Goal: Use online tool/utility: Utilize a website feature to perform a specific function

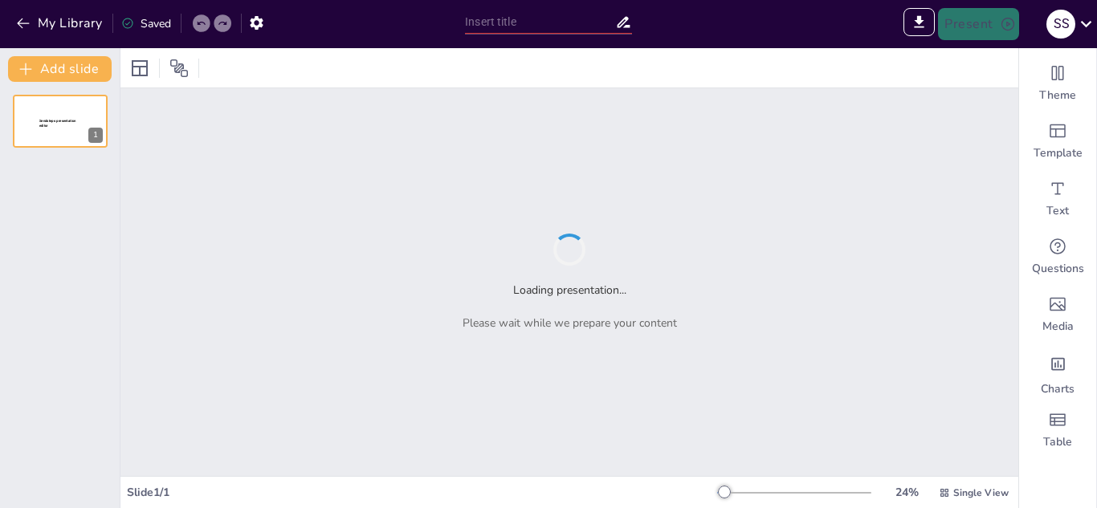
type input "Between Friends: Sharing Stories and Secrets"
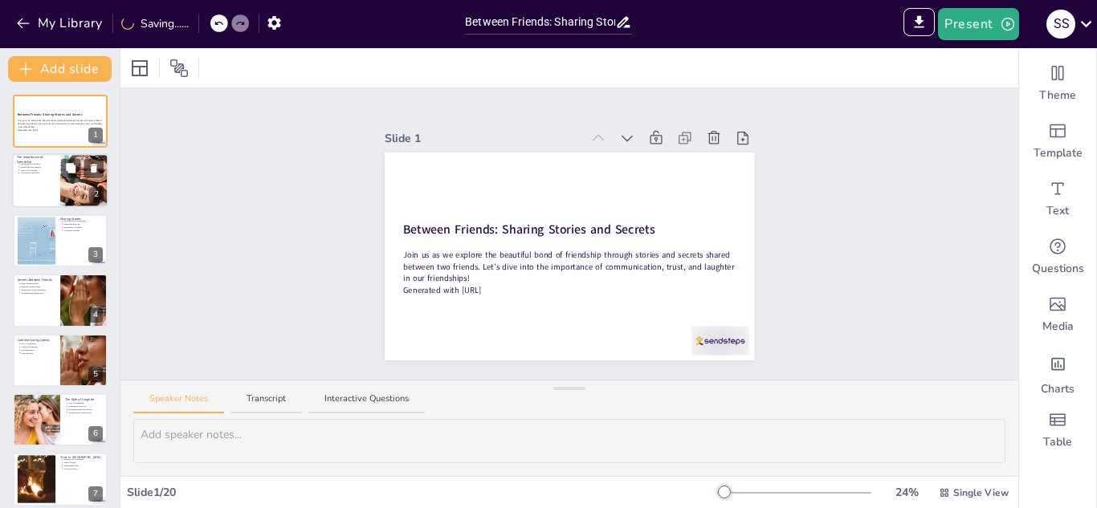
click at [13, 191] on div "The Importance of Friendship Friendship is a treasure Friends provide support S…" at bounding box center [60, 181] width 96 height 55
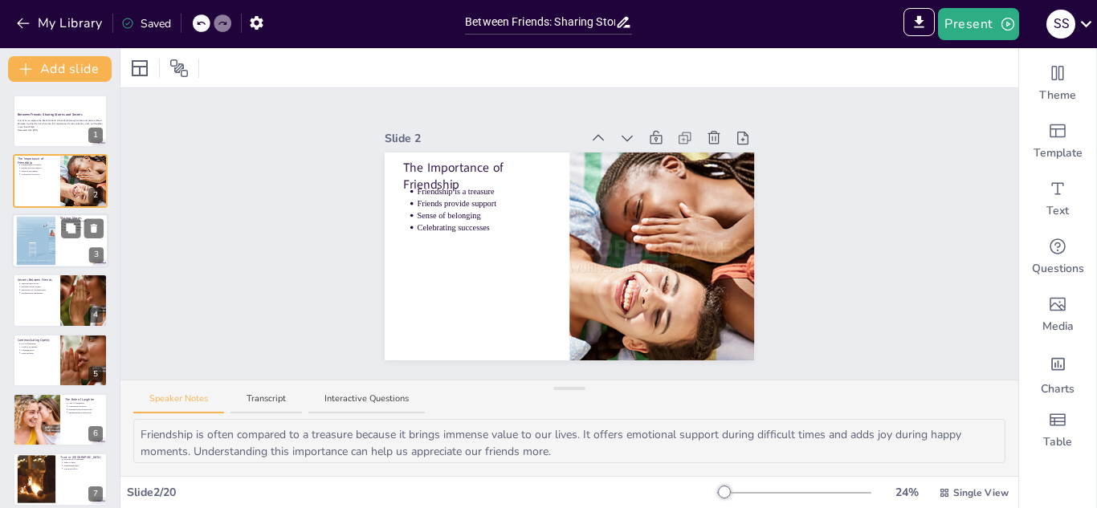
click at [61, 243] on div at bounding box center [60, 241] width 96 height 55
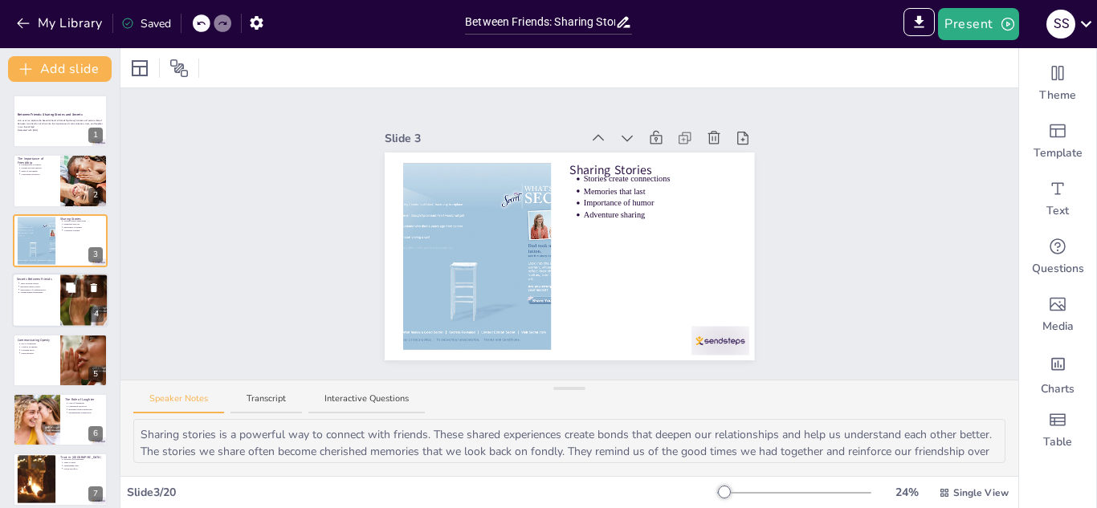
click at [50, 303] on div at bounding box center [60, 300] width 96 height 55
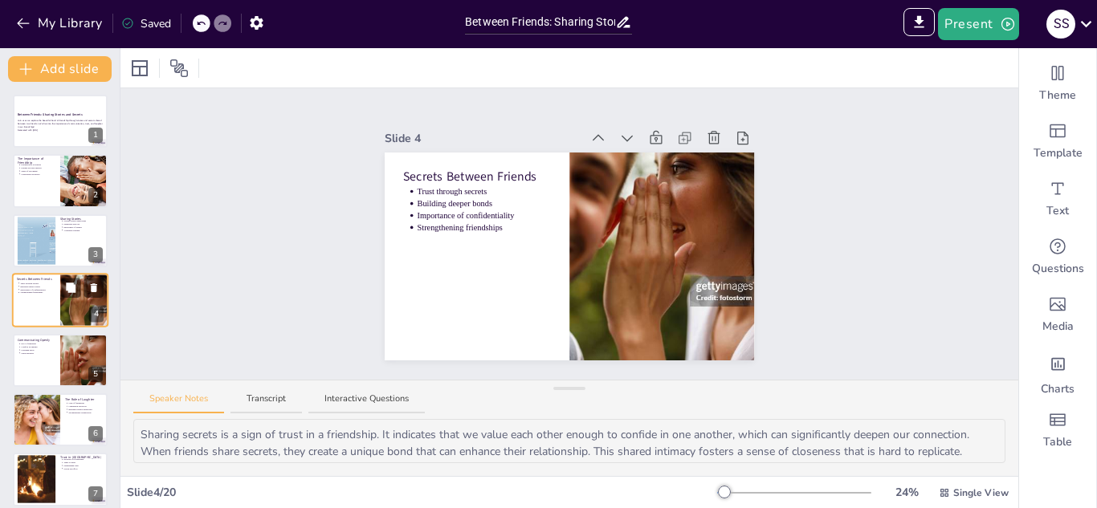
scroll to position [6, 0]
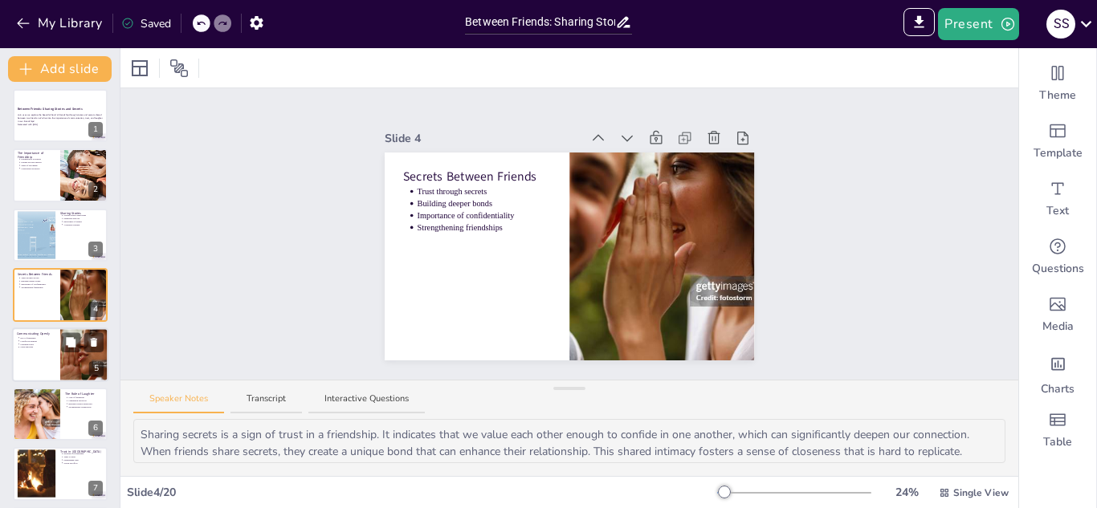
click at [70, 357] on div at bounding box center [84, 355] width 82 height 55
type textarea "Effective communication is essential for any friendship. It helps friends expre…"
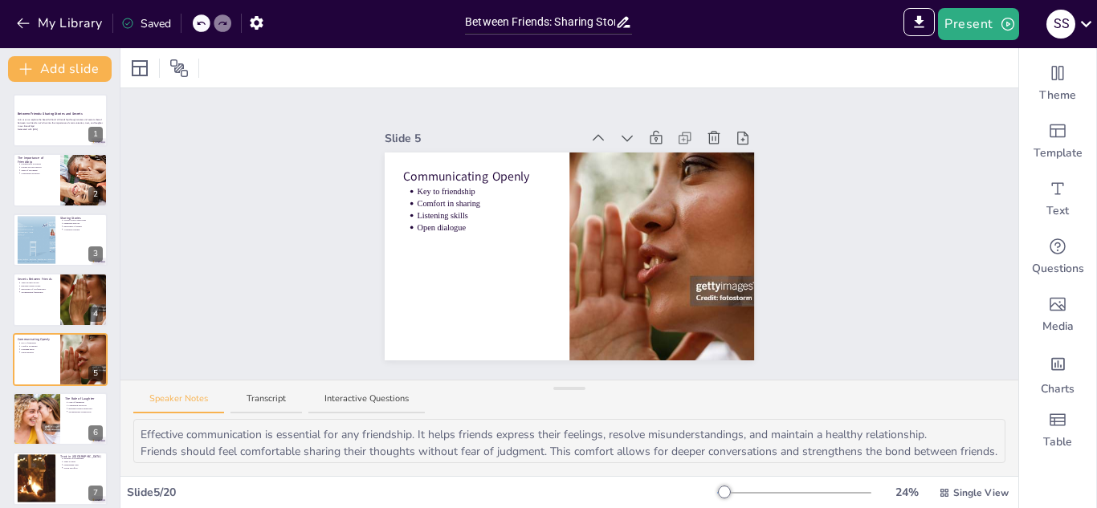
scroll to position [0, 0]
click at [61, 96] on div at bounding box center [60, 121] width 96 height 55
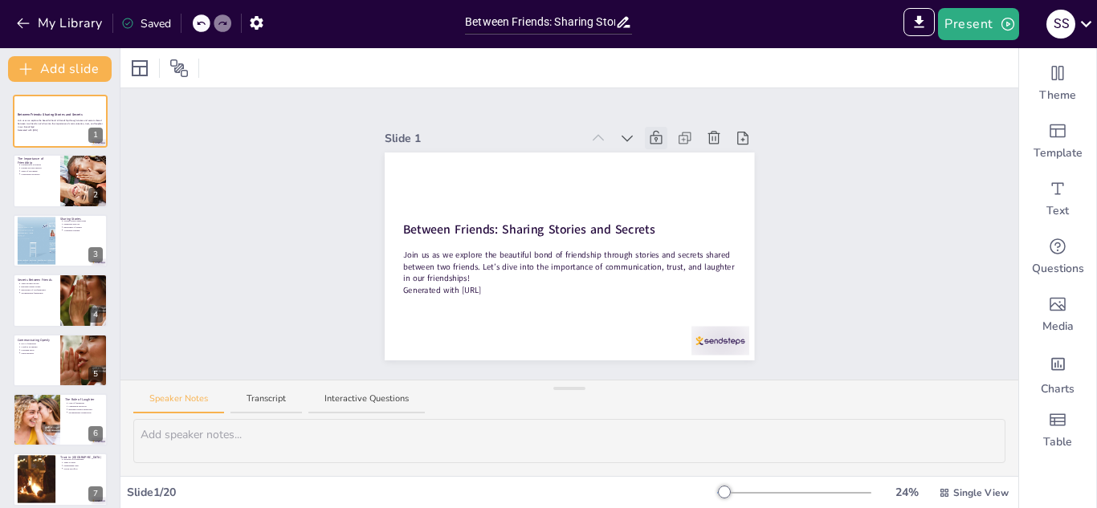
click at [657, 136] on icon at bounding box center [656, 138] width 12 height 14
click at [25, 165] on p "Friends provide support" at bounding box center [37, 166] width 35 height 3
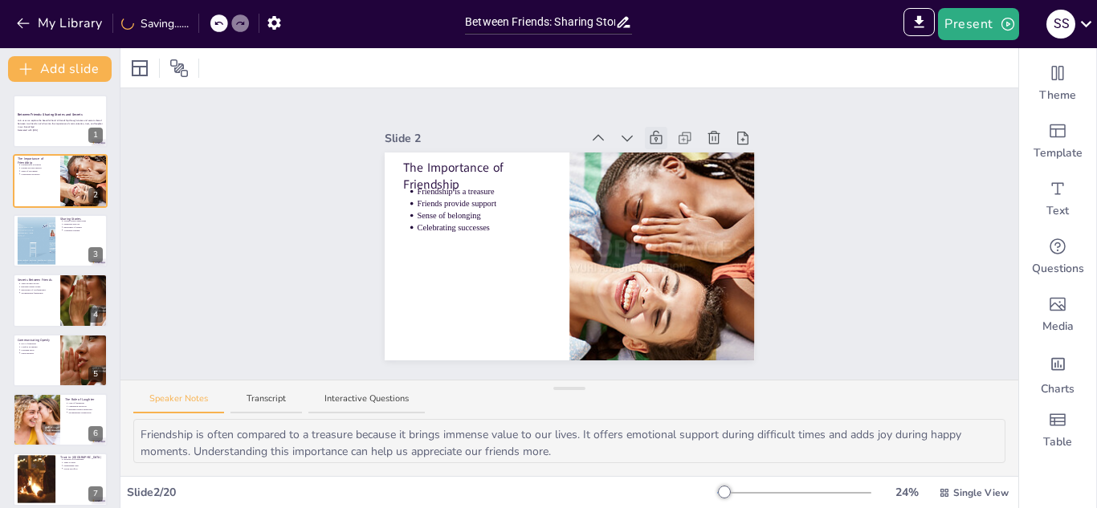
click at [651, 137] on icon at bounding box center [656, 138] width 16 height 16
click at [31, 232] on div at bounding box center [36, 240] width 71 height 49
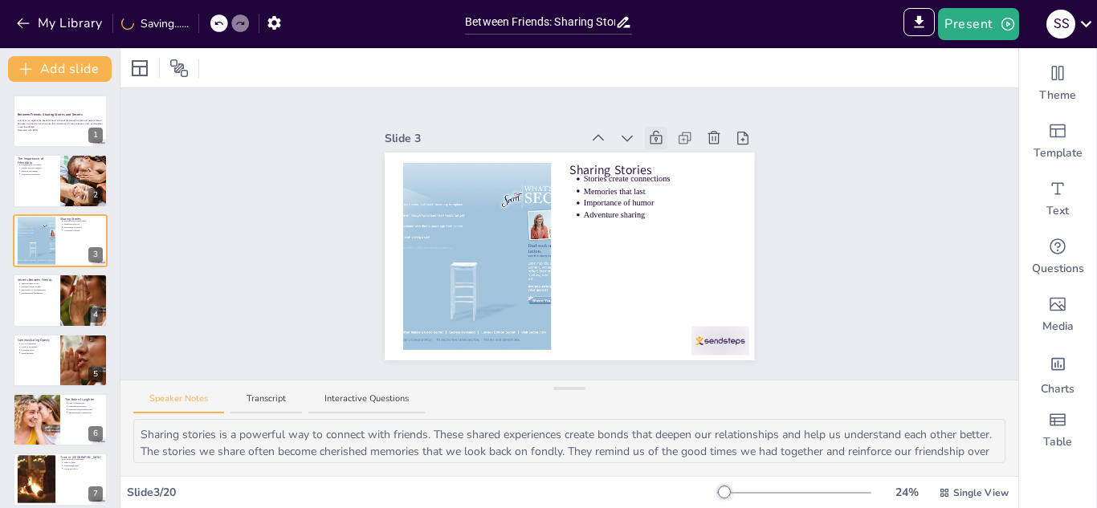
click at [646, 133] on div at bounding box center [656, 138] width 22 height 22
click at [69, 302] on div at bounding box center [84, 300] width 82 height 55
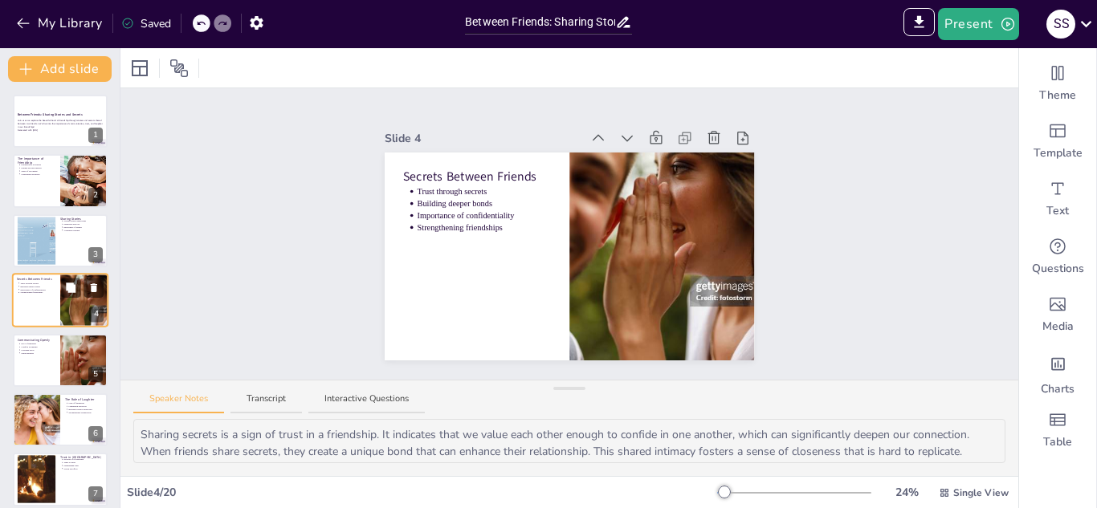
scroll to position [6, 0]
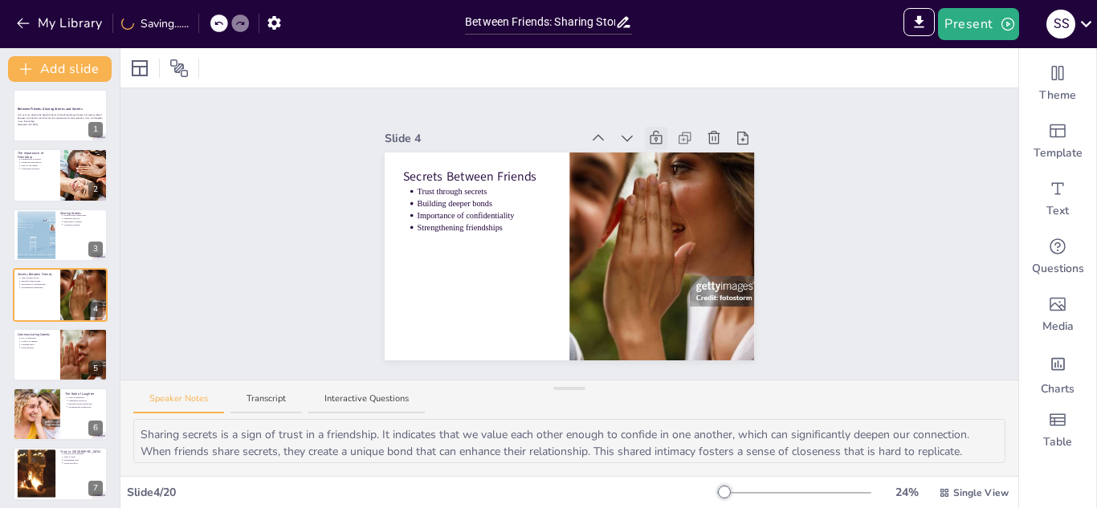
click at [654, 133] on icon at bounding box center [656, 138] width 16 height 16
click at [84, 342] on button at bounding box center [93, 341] width 19 height 19
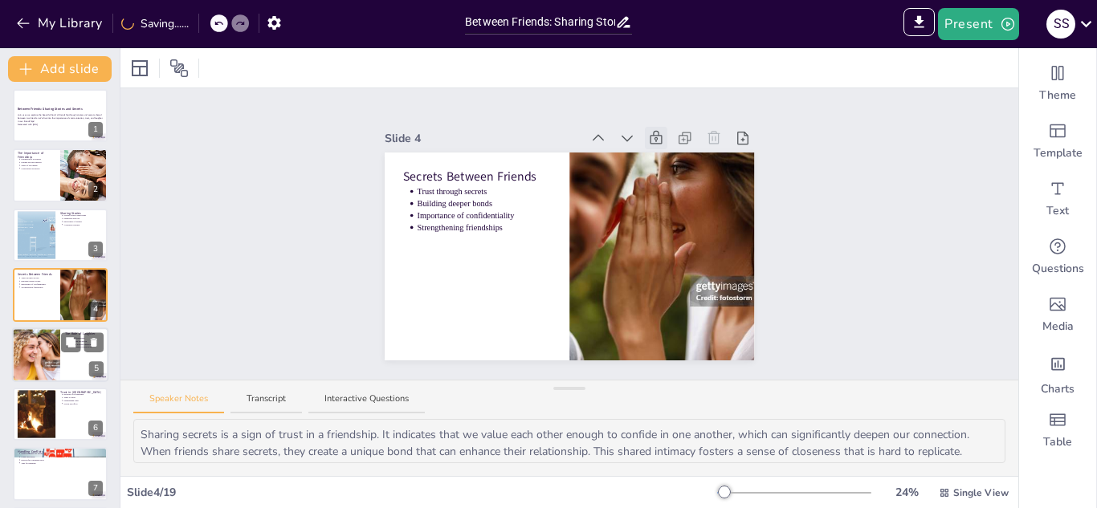
click at [84, 361] on div at bounding box center [60, 355] width 96 height 55
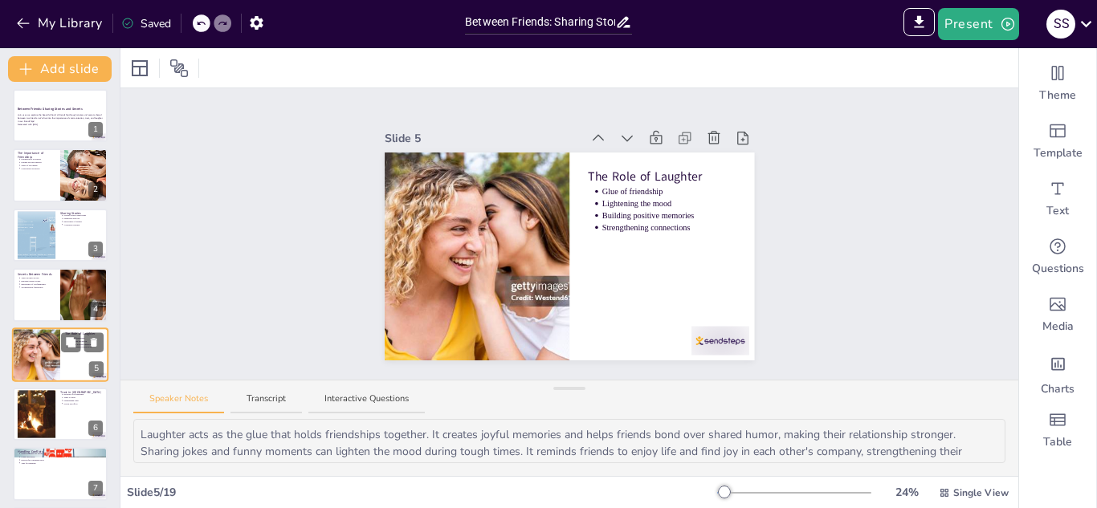
scroll to position [65, 0]
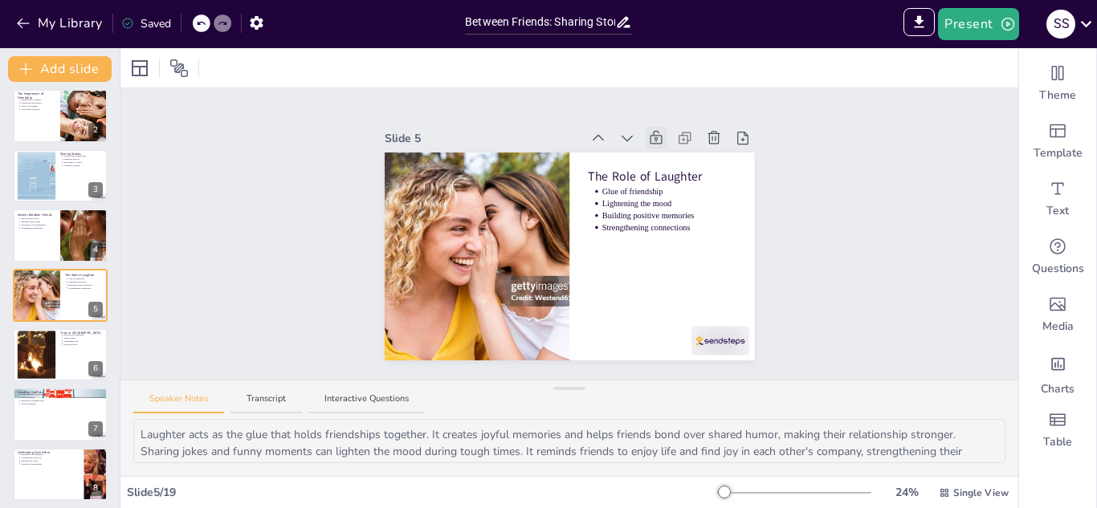
click at [656, 133] on icon at bounding box center [656, 138] width 16 height 16
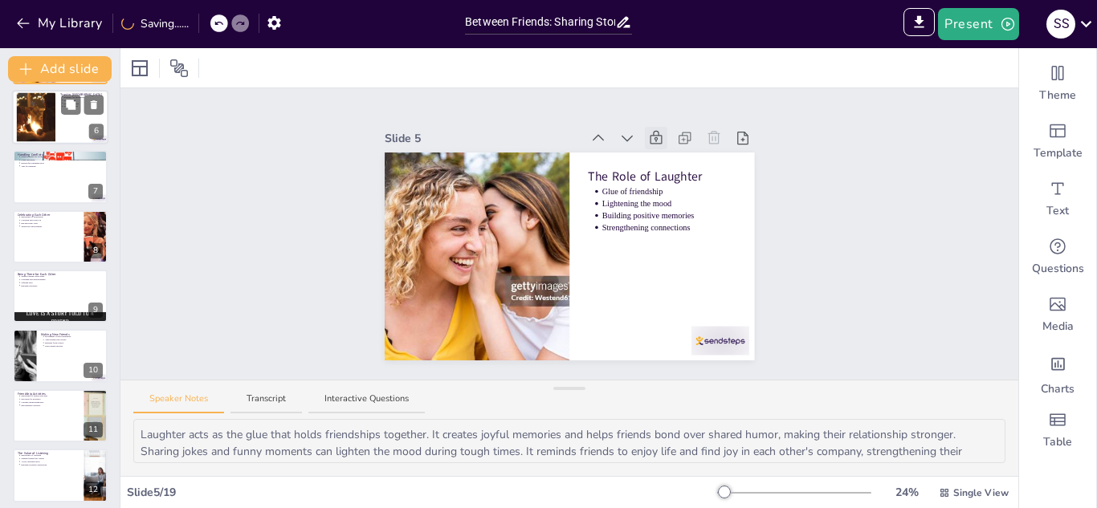
scroll to position [300, 0]
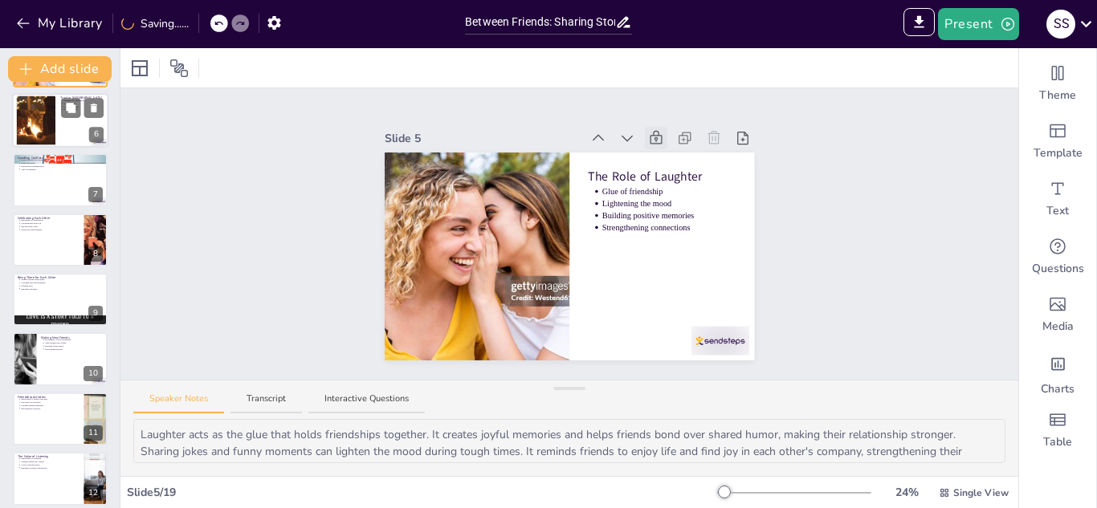
click at [43, 124] on div at bounding box center [36, 120] width 97 height 49
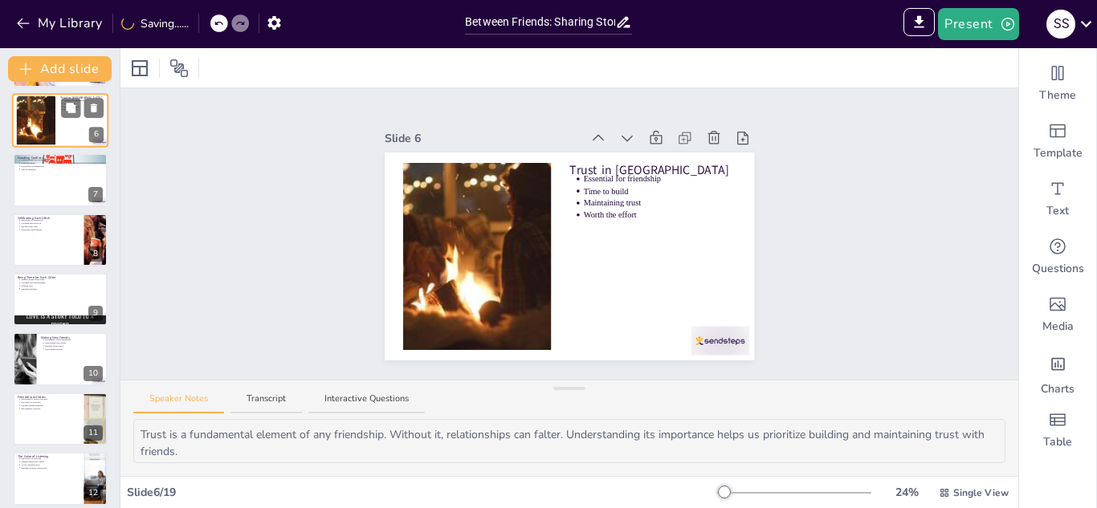
scroll to position [125, 0]
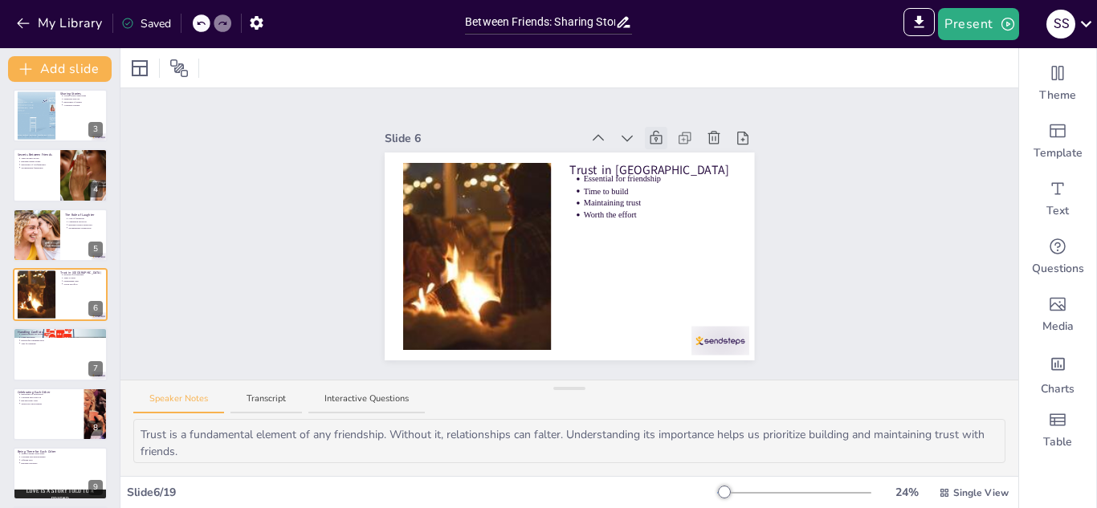
click at [649, 133] on icon at bounding box center [656, 138] width 16 height 16
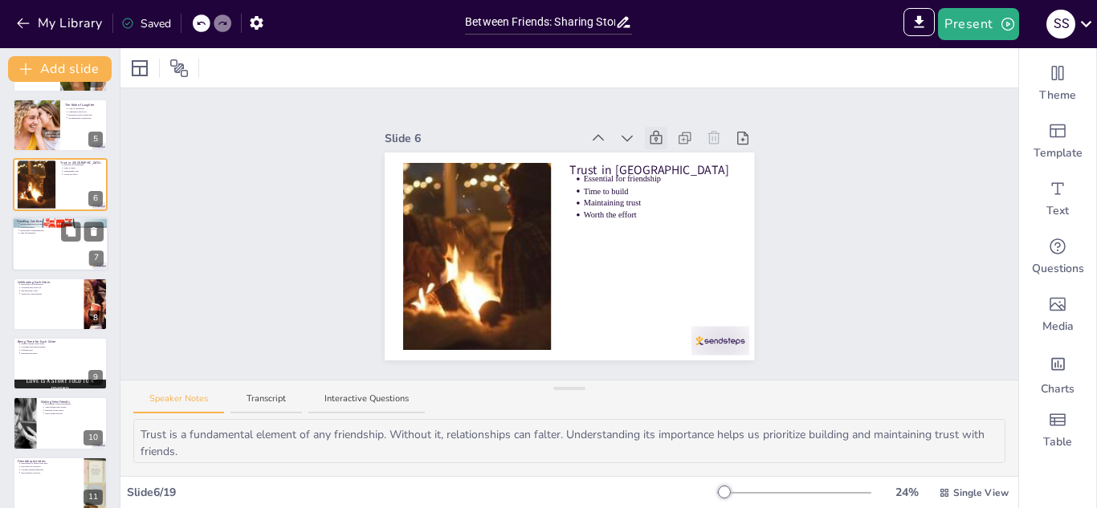
click at [51, 248] on div at bounding box center [60, 245] width 96 height 55
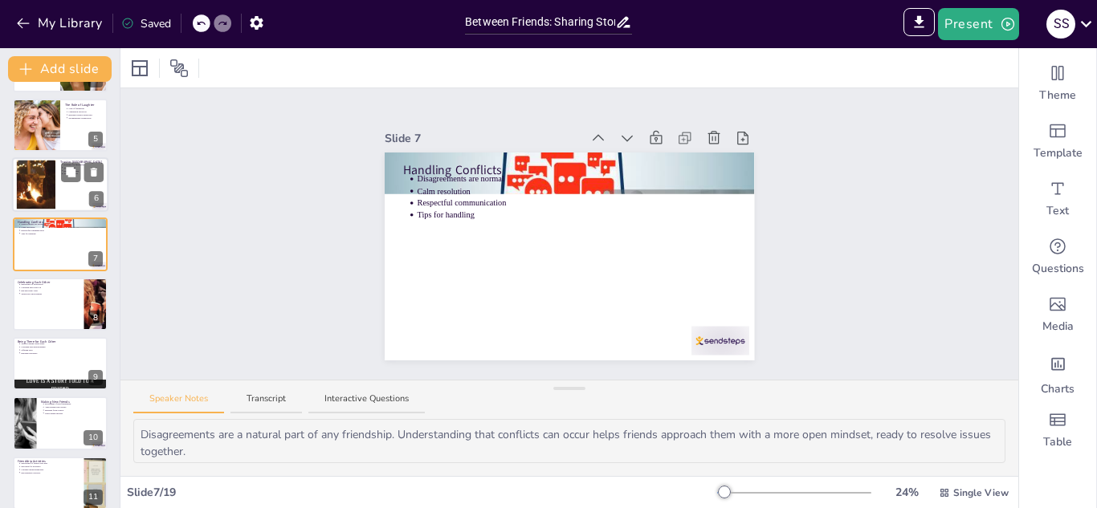
scroll to position [185, 0]
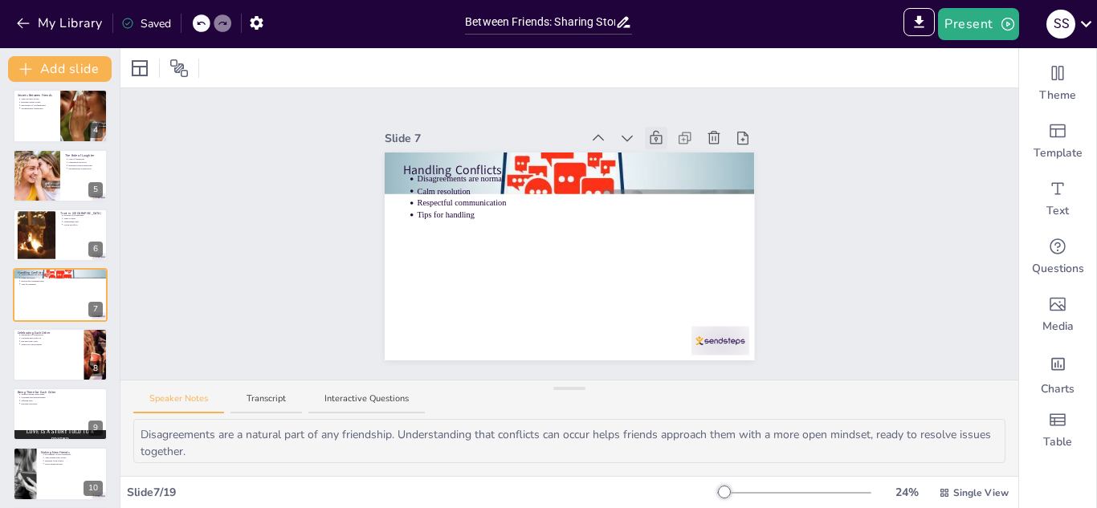
click at [657, 134] on icon at bounding box center [656, 138] width 16 height 16
click at [73, 338] on icon at bounding box center [71, 342] width 10 height 10
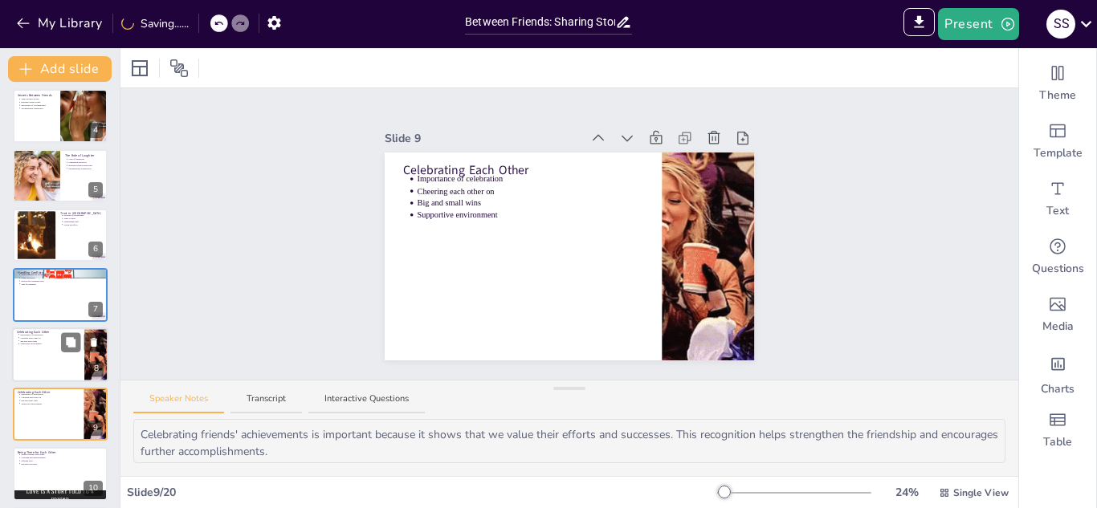
scroll to position [304, 0]
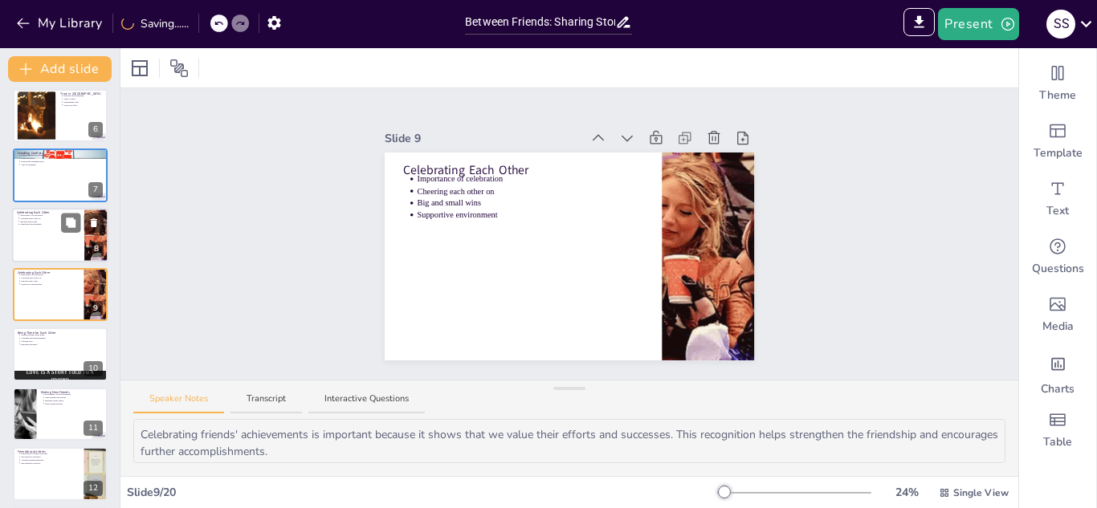
click at [39, 226] on div at bounding box center [60, 235] width 96 height 55
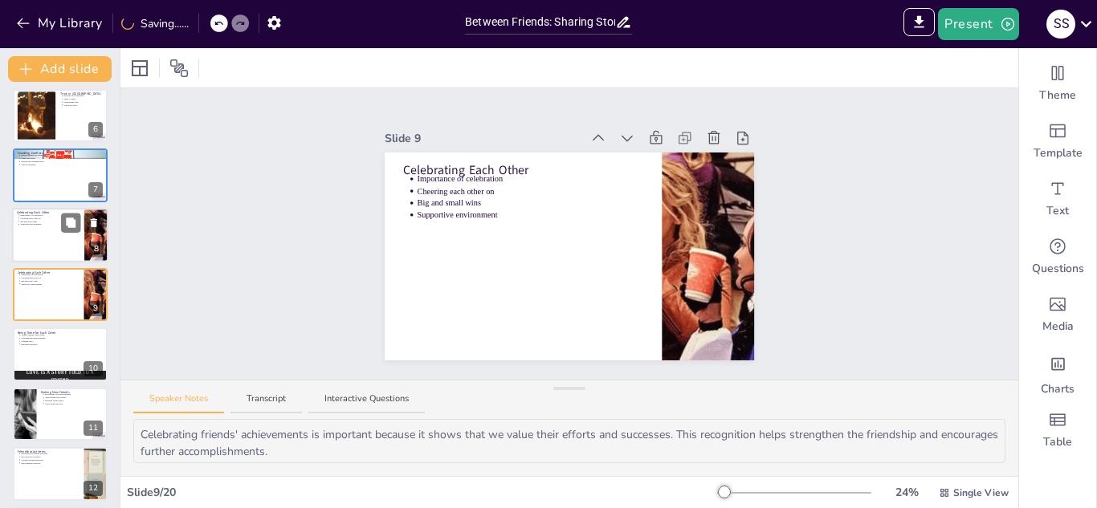
scroll to position [244, 0]
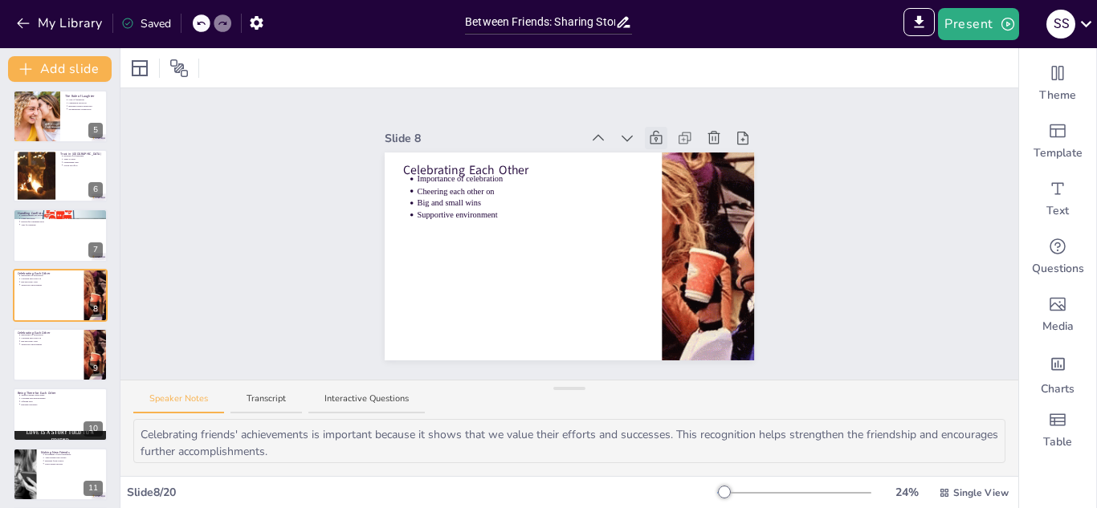
click at [660, 142] on icon at bounding box center [656, 138] width 16 height 16
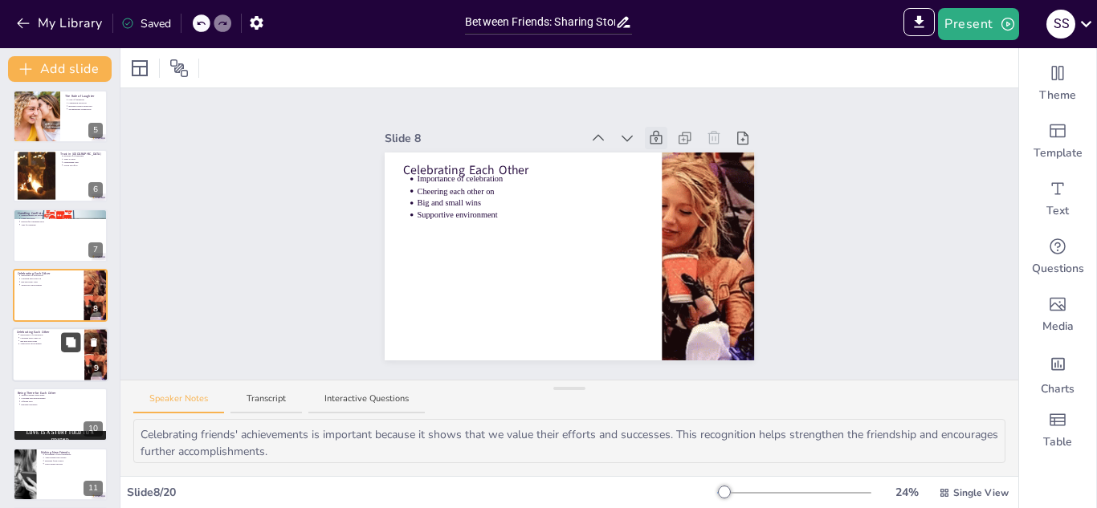
click at [63, 347] on button at bounding box center [70, 341] width 19 height 19
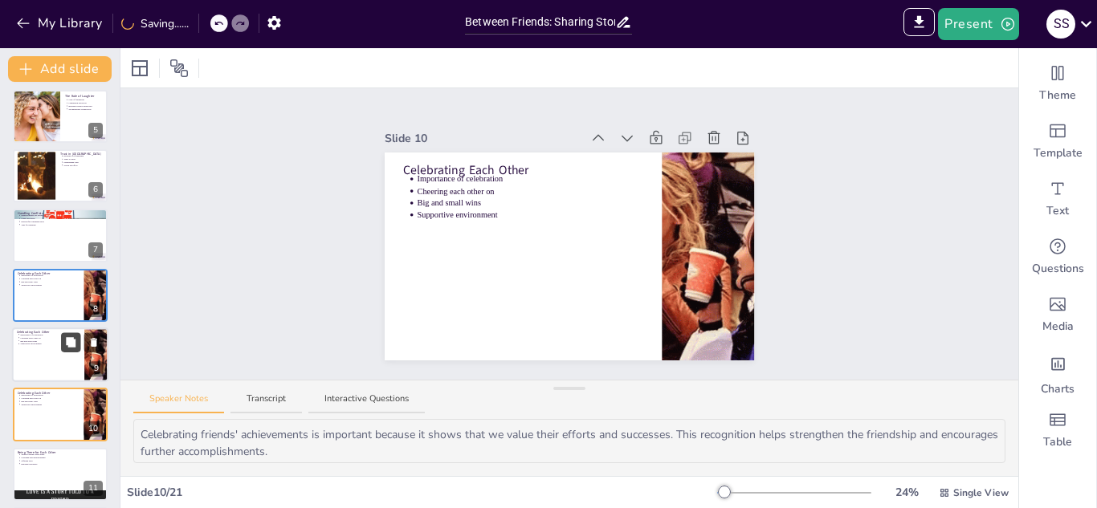
scroll to position [364, 0]
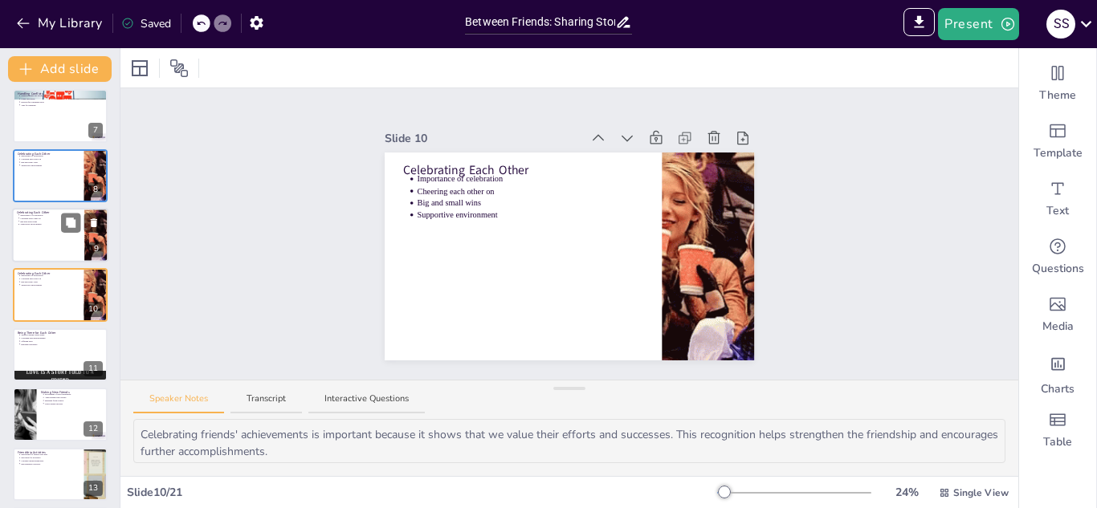
click at [39, 236] on div at bounding box center [60, 235] width 96 height 55
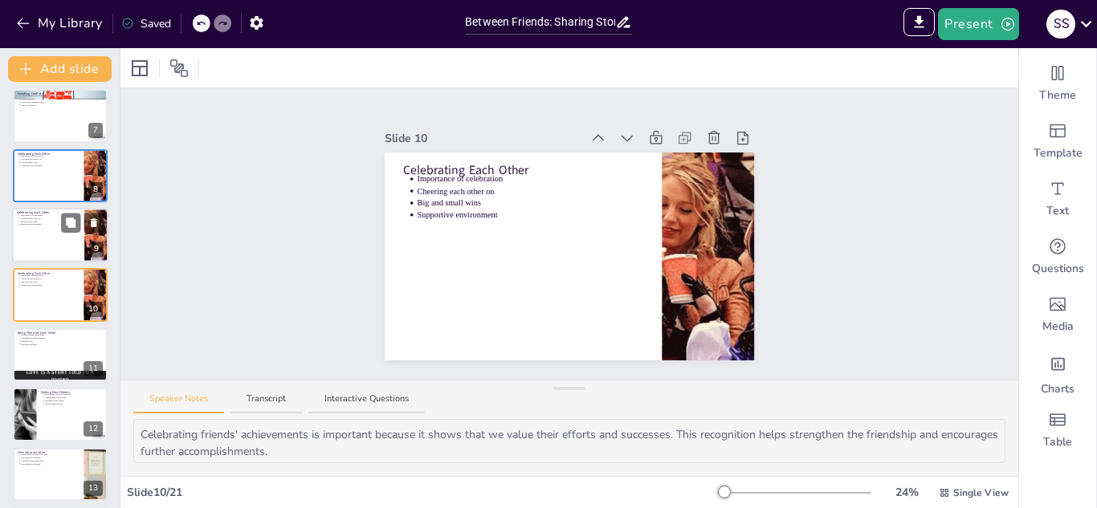
scroll to position [304, 0]
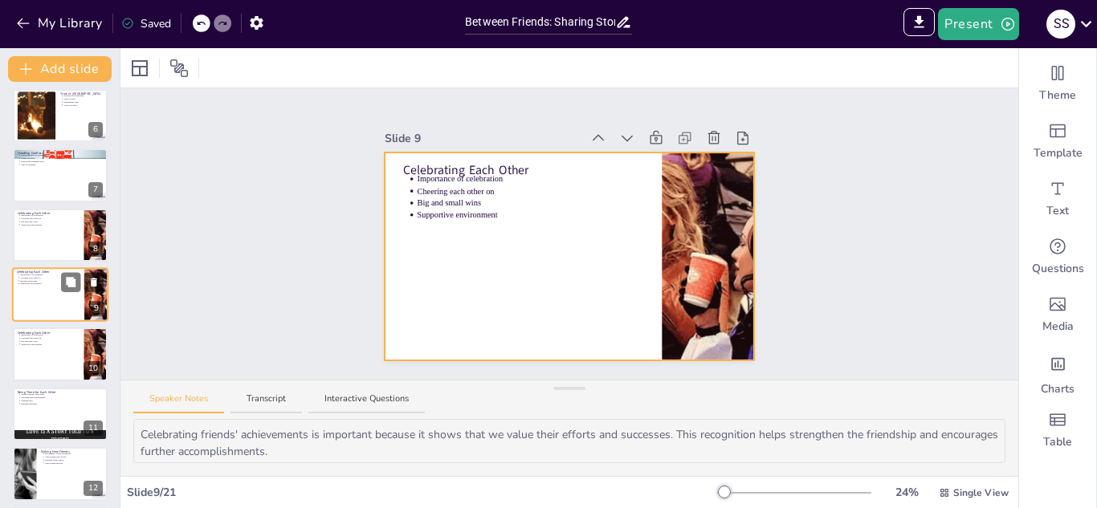
click at [32, 308] on div at bounding box center [60, 294] width 96 height 55
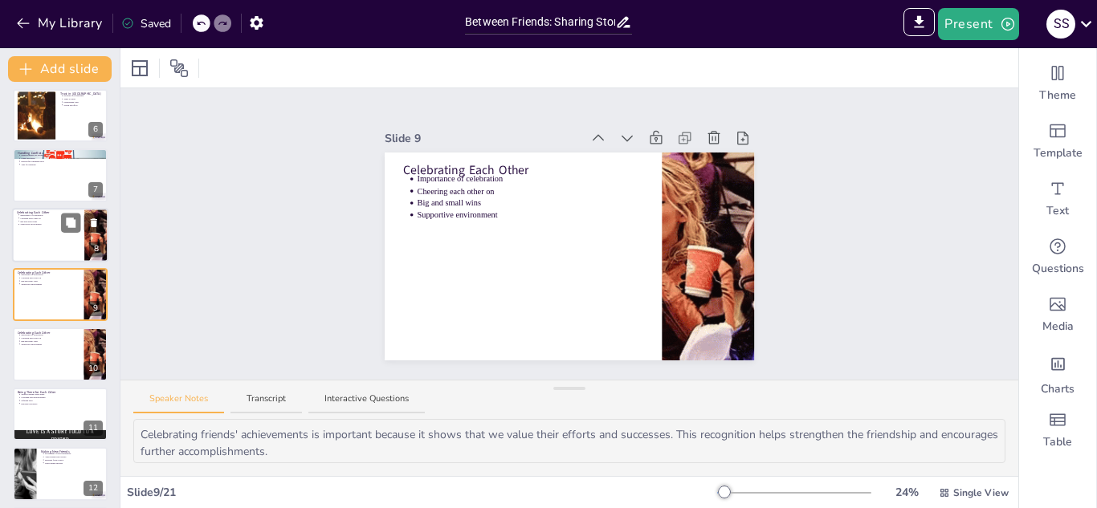
click at [43, 256] on div at bounding box center [60, 235] width 96 height 55
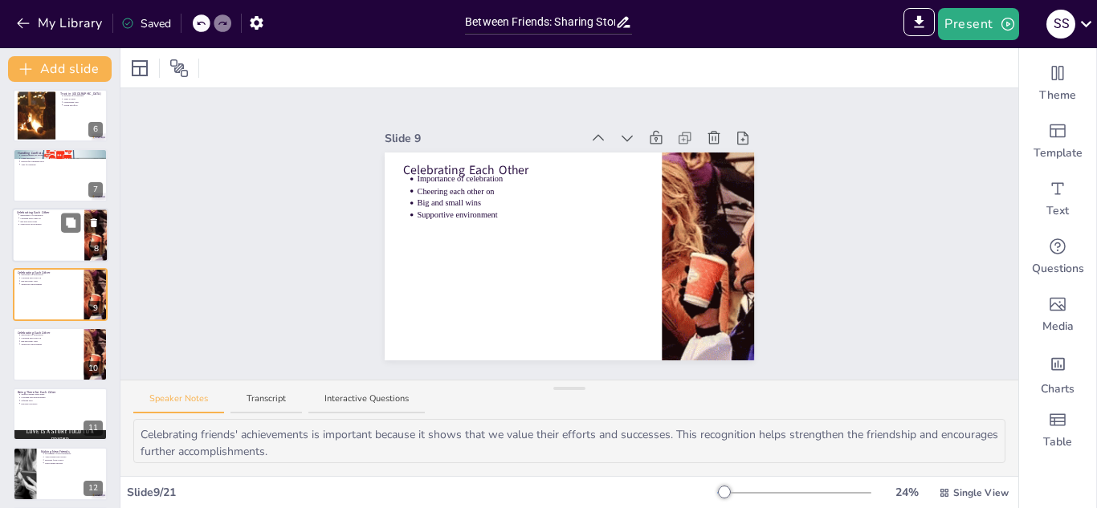
scroll to position [244, 0]
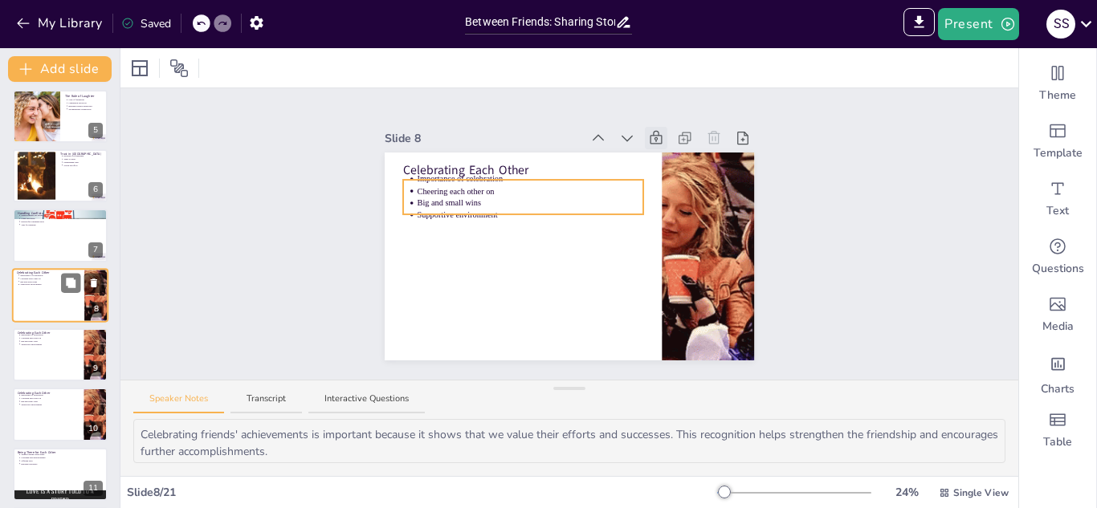
click at [55, 280] on p "Big and small wins" at bounding box center [49, 281] width 59 height 3
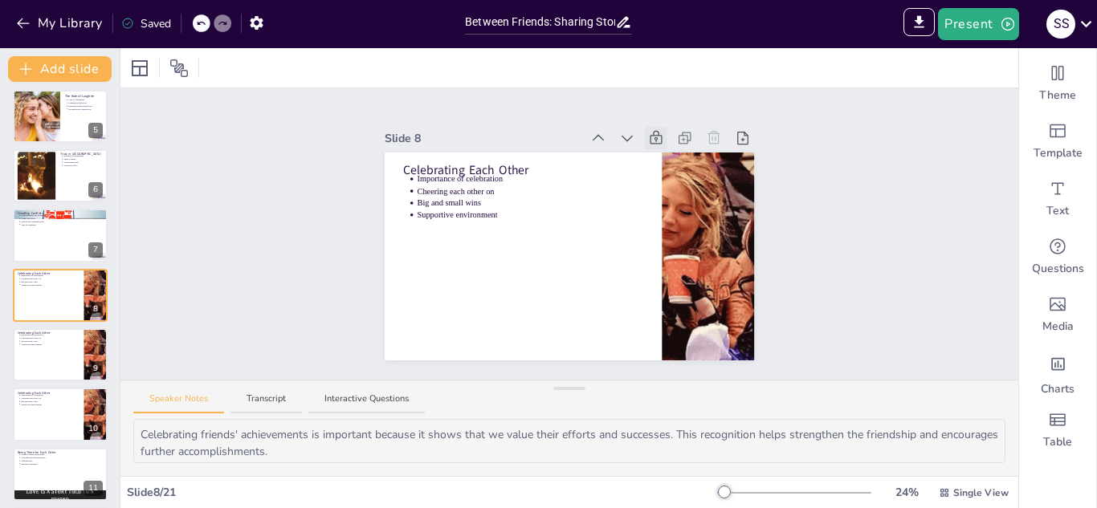
click at [655, 144] on icon at bounding box center [656, 138] width 16 height 16
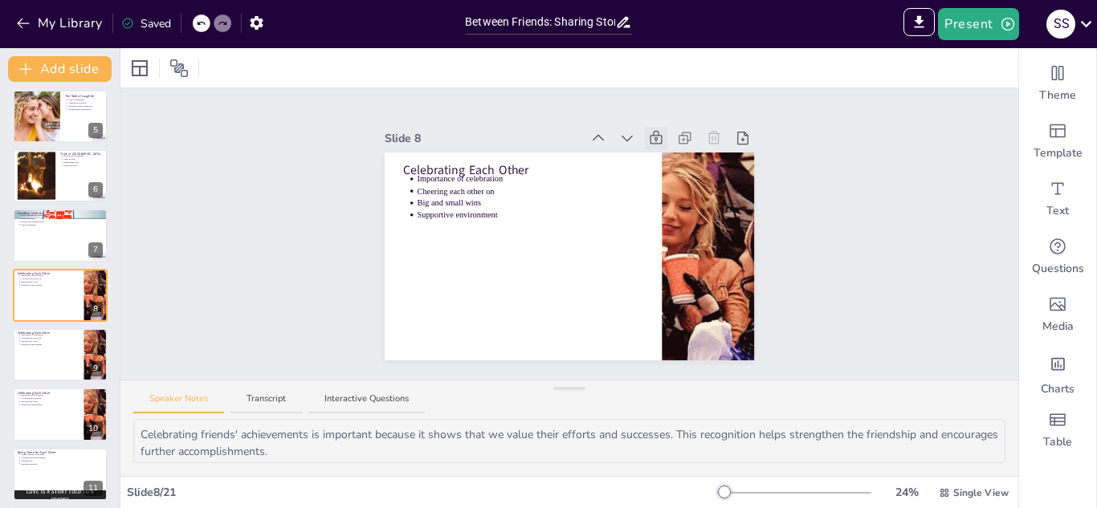
click at [654, 144] on icon at bounding box center [656, 138] width 16 height 16
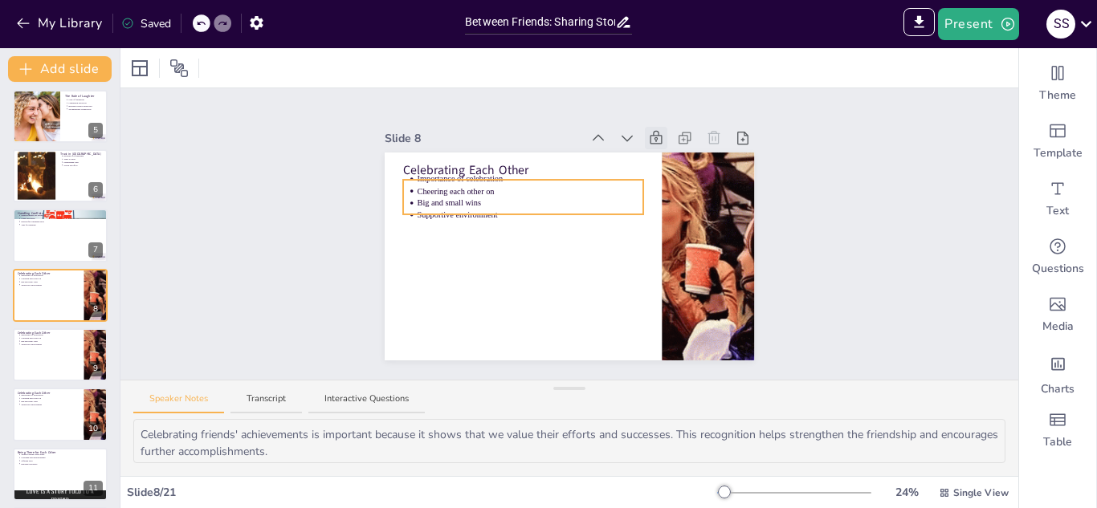
click at [455, 191] on p "Cheering each other on" at bounding box center [530, 191] width 226 height 11
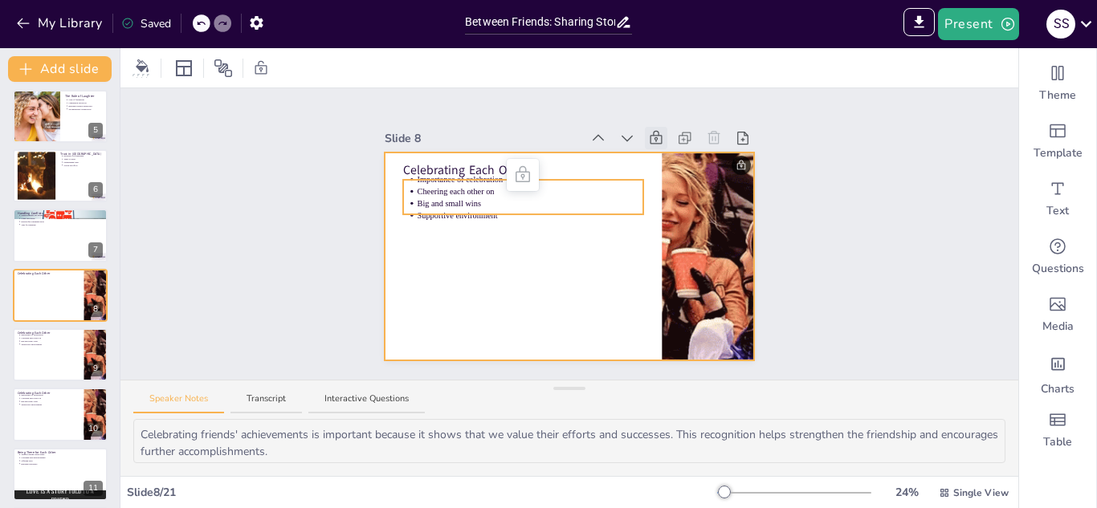
click at [579, 251] on div at bounding box center [569, 257] width 369 height 208
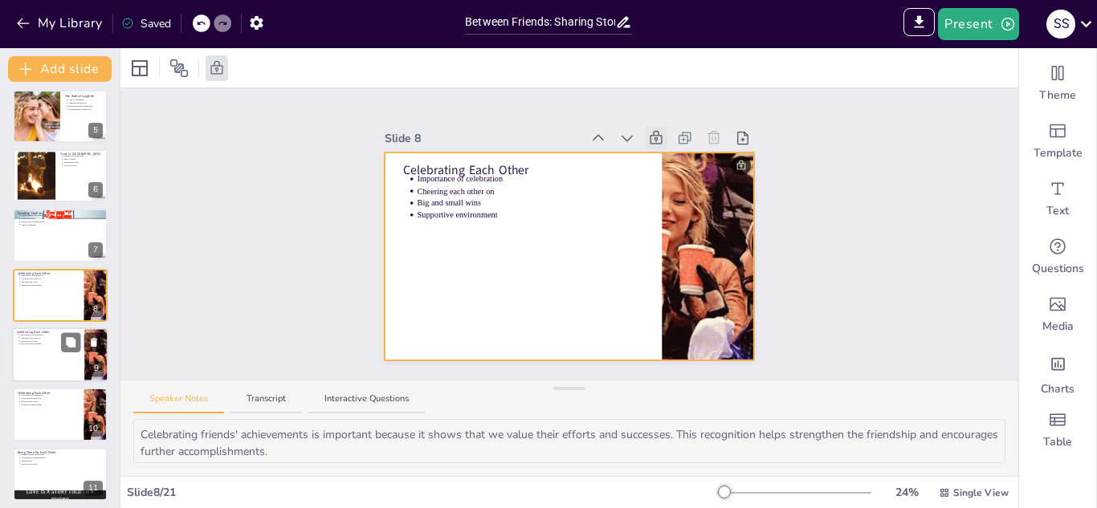
click at [58, 340] on p "Big and small wins" at bounding box center [49, 341] width 59 height 3
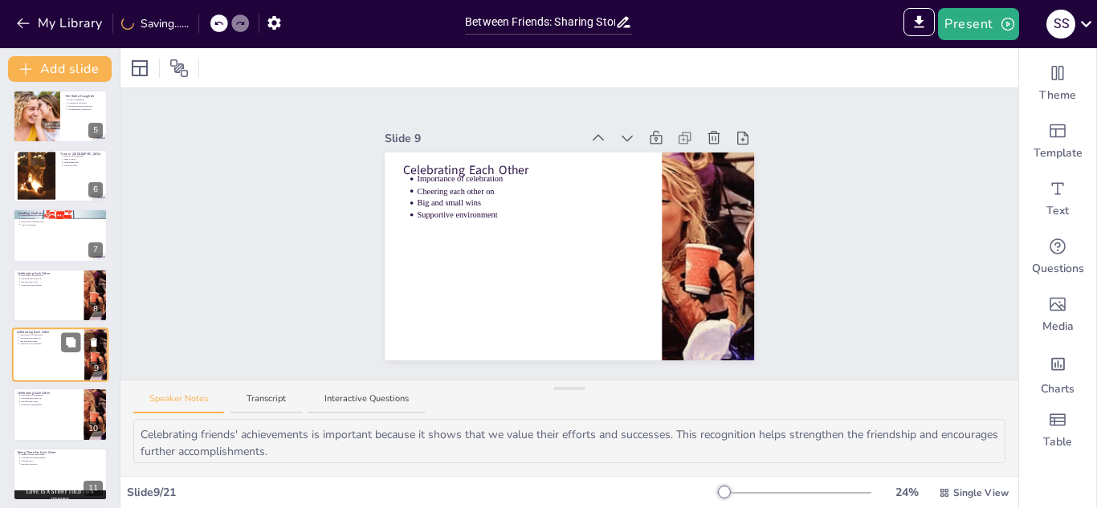
scroll to position [304, 0]
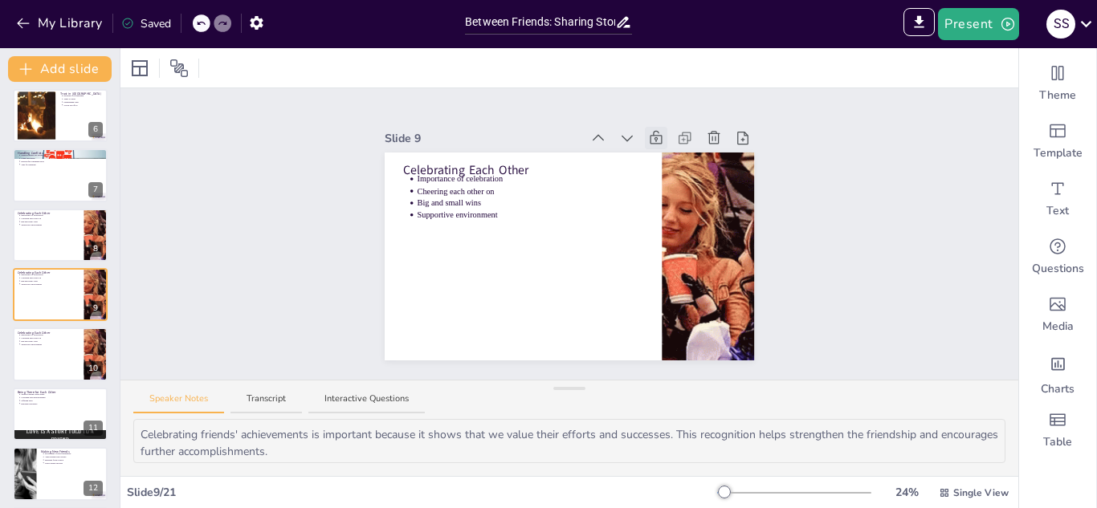
click at [659, 144] on icon at bounding box center [656, 138] width 16 height 16
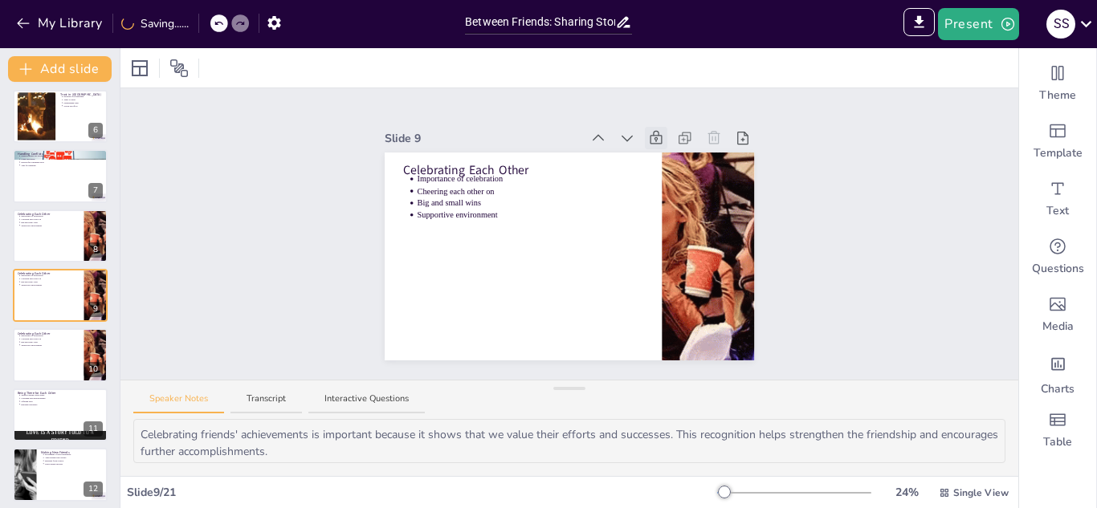
scroll to position [299, 0]
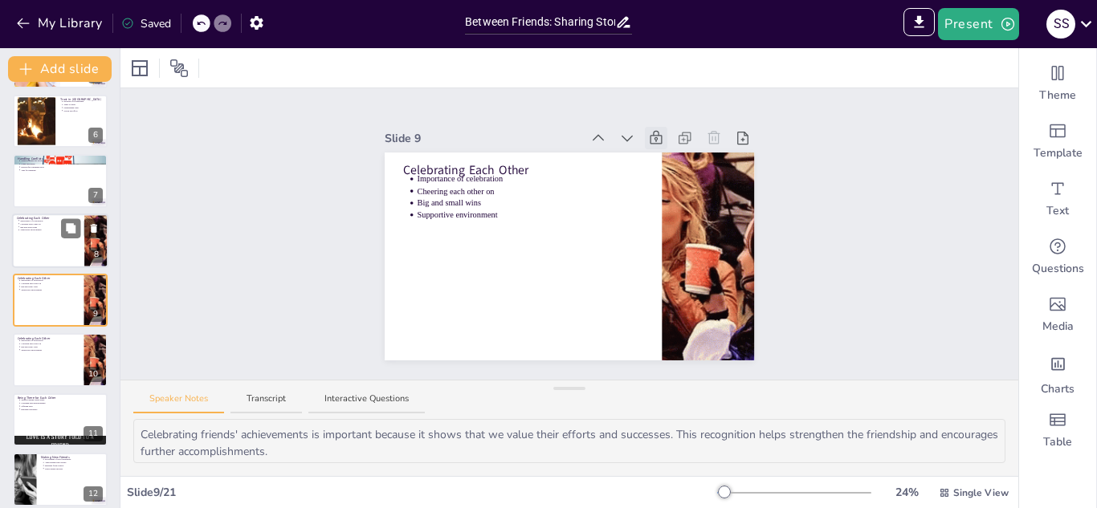
click at [52, 253] on div at bounding box center [60, 241] width 96 height 55
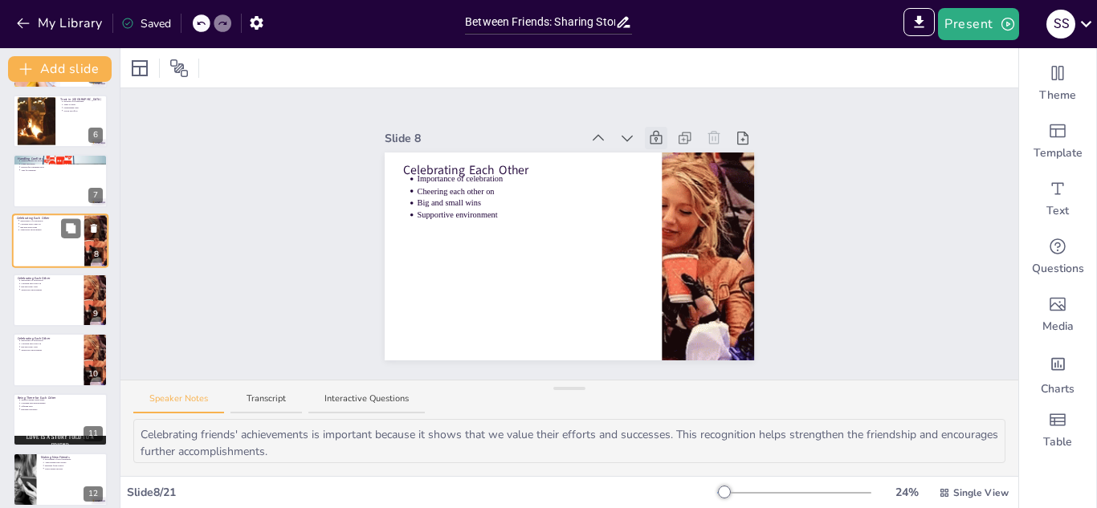
scroll to position [244, 0]
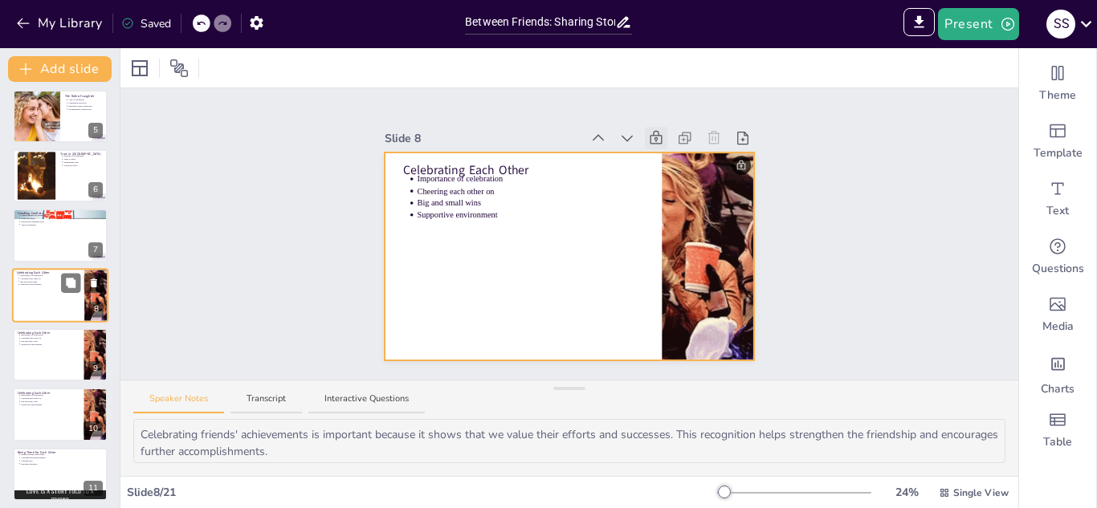
click at [55, 307] on div at bounding box center [60, 295] width 96 height 55
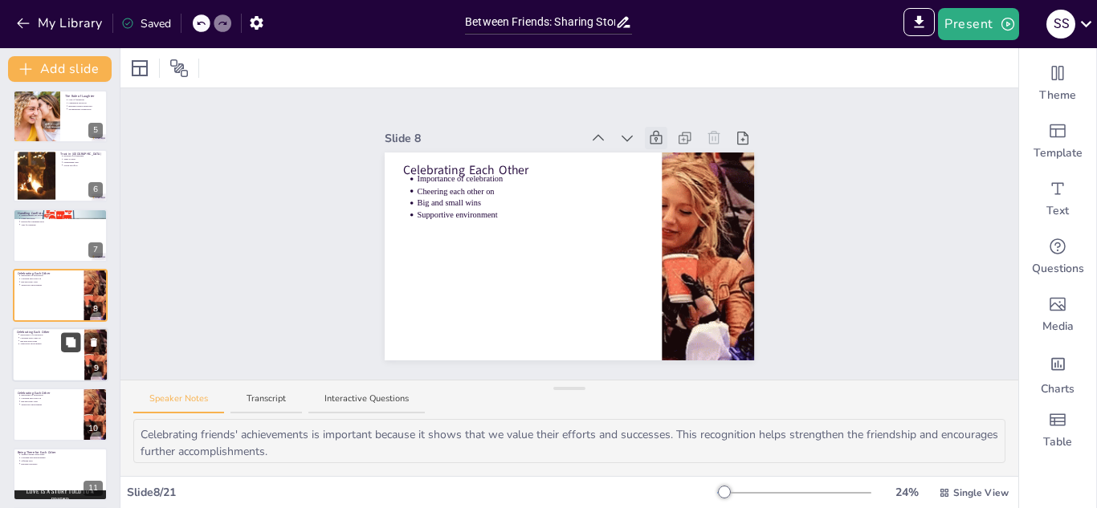
click at [61, 346] on button at bounding box center [70, 341] width 19 height 19
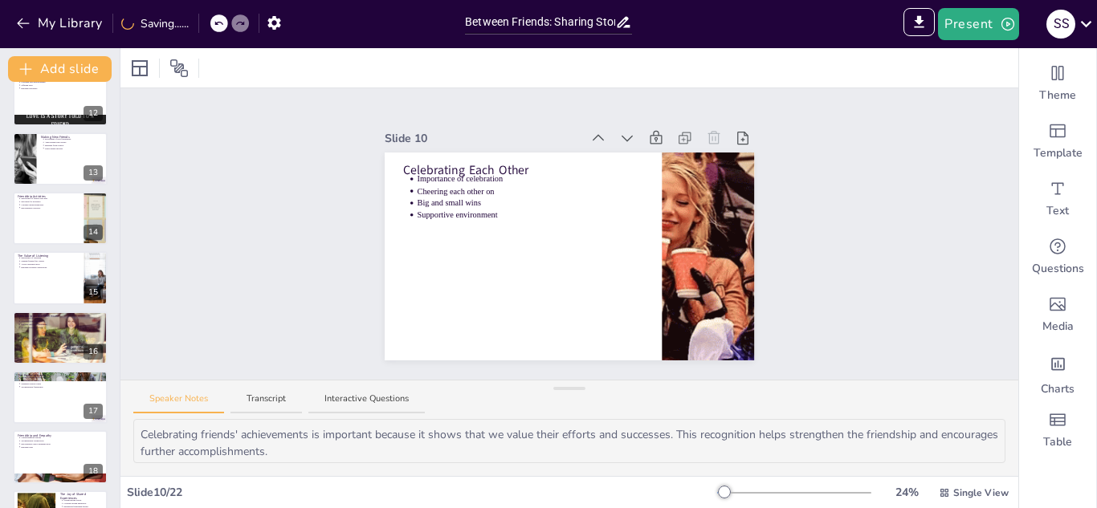
scroll to position [676, 0]
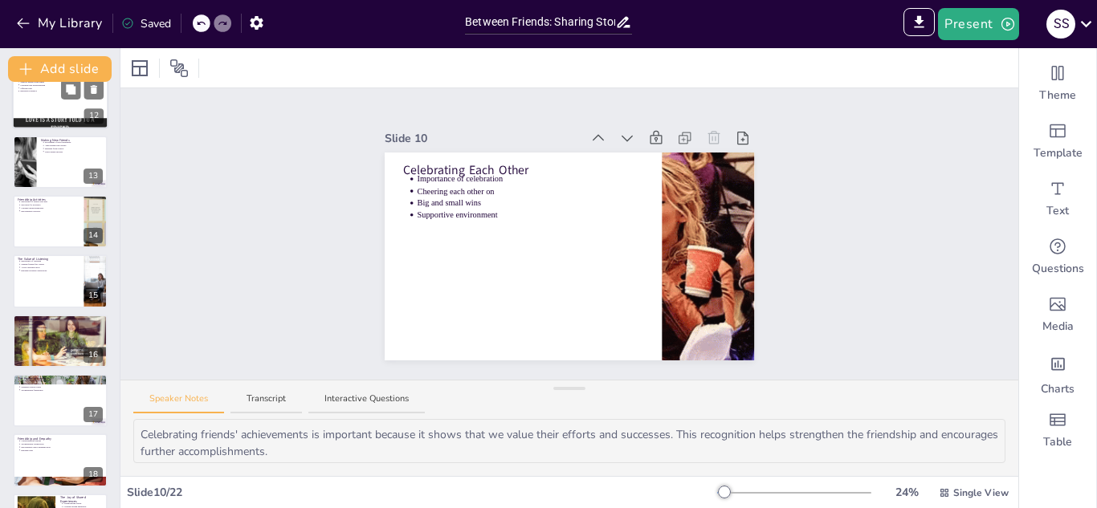
click at [37, 115] on div at bounding box center [60, 102] width 96 height 55
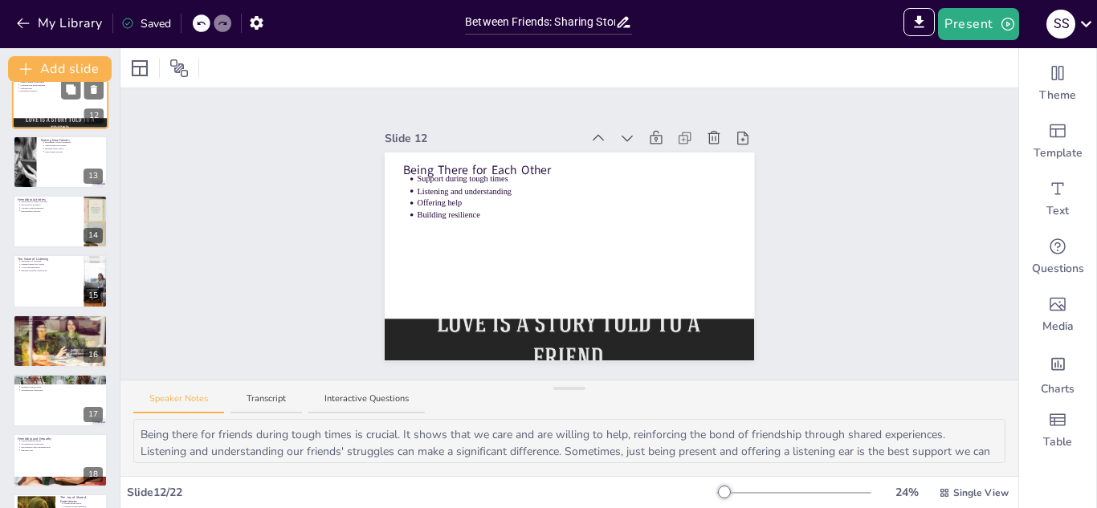
scroll to position [483, 0]
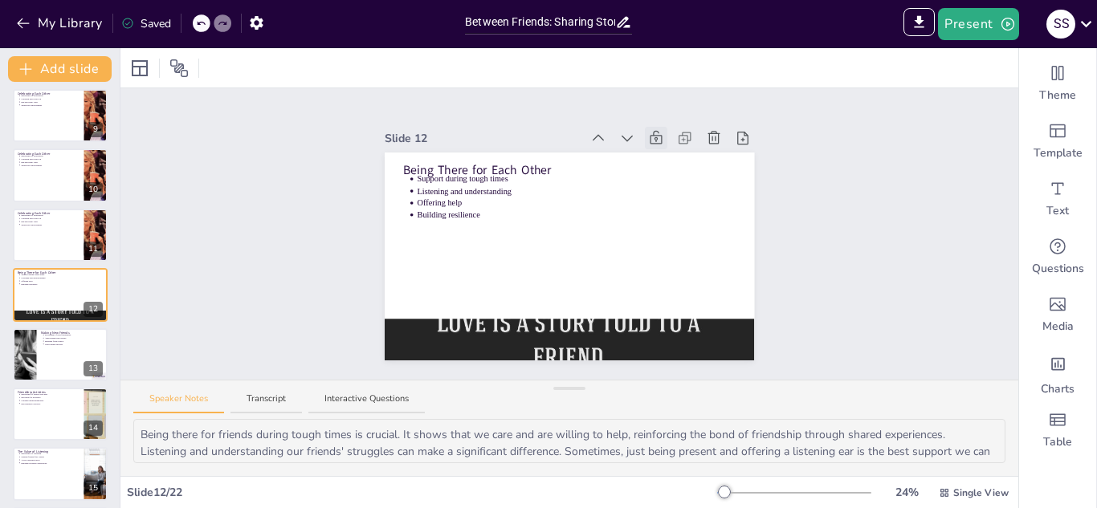
click at [657, 133] on icon at bounding box center [656, 138] width 16 height 16
click at [35, 350] on div at bounding box center [24, 355] width 82 height 55
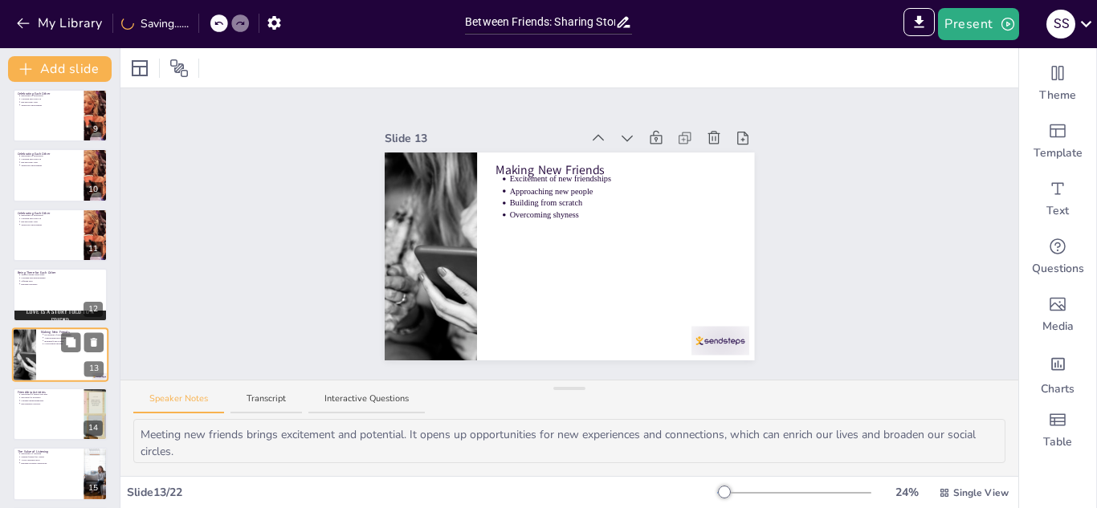
scroll to position [543, 0]
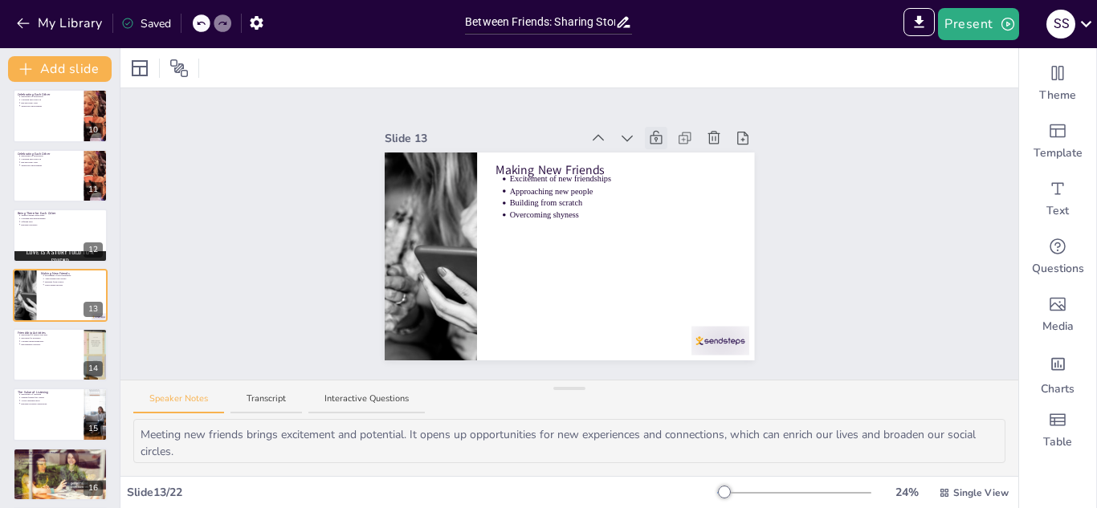
click at [653, 136] on icon at bounding box center [656, 138] width 16 height 16
click at [75, 352] on button at bounding box center [70, 341] width 19 height 19
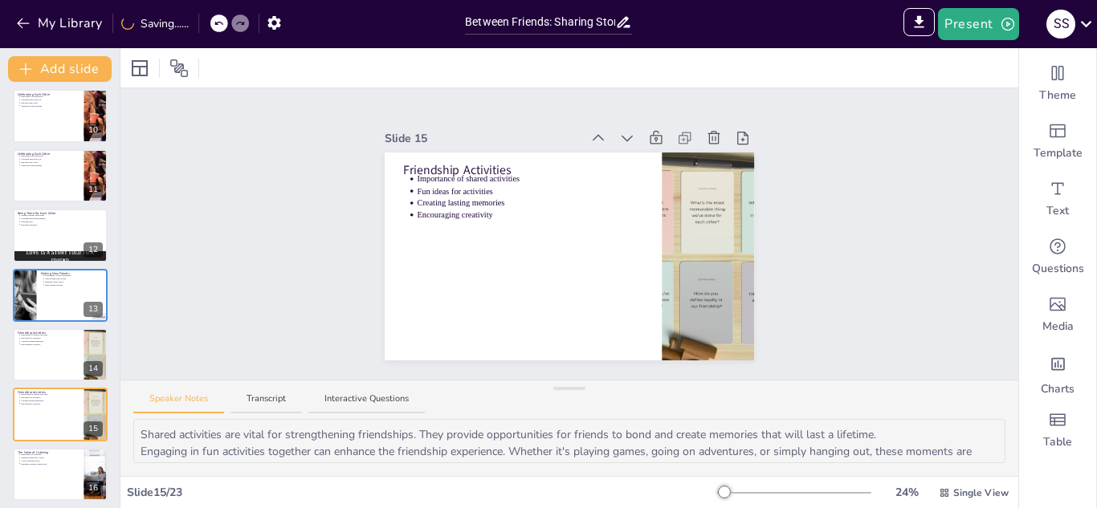
scroll to position [663, 0]
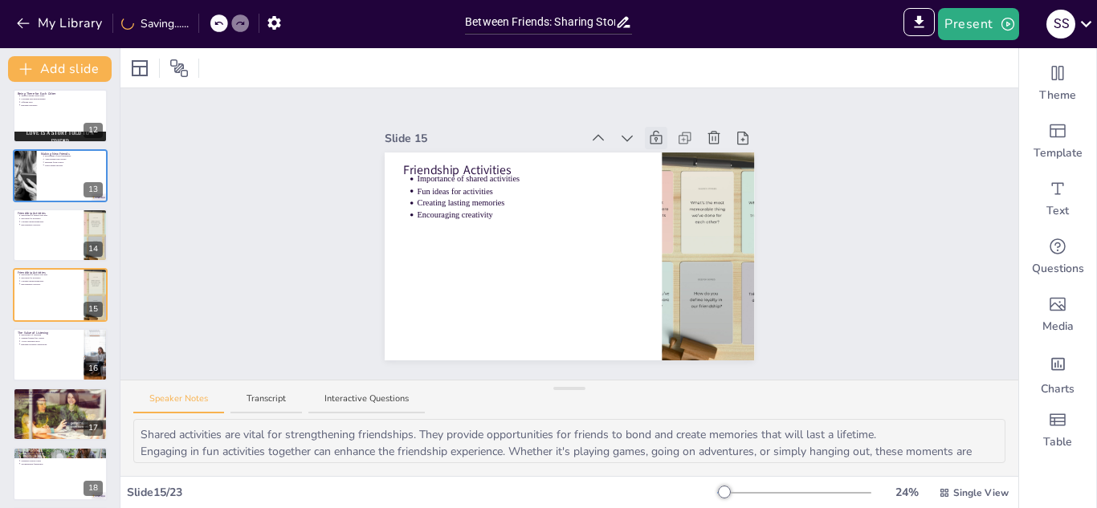
click at [651, 140] on icon at bounding box center [656, 138] width 16 height 16
click at [71, 348] on icon at bounding box center [70, 341] width 11 height 11
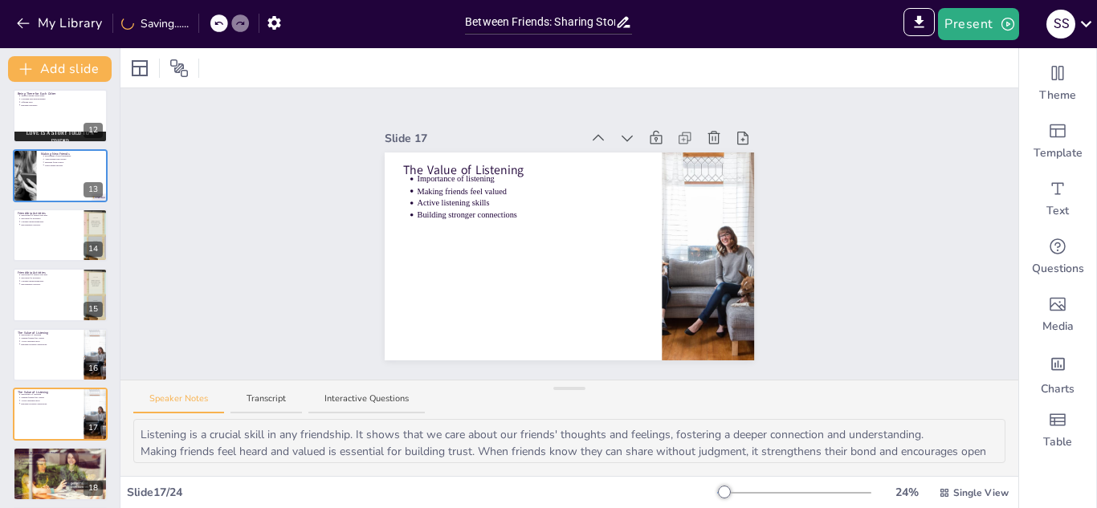
scroll to position [782, 0]
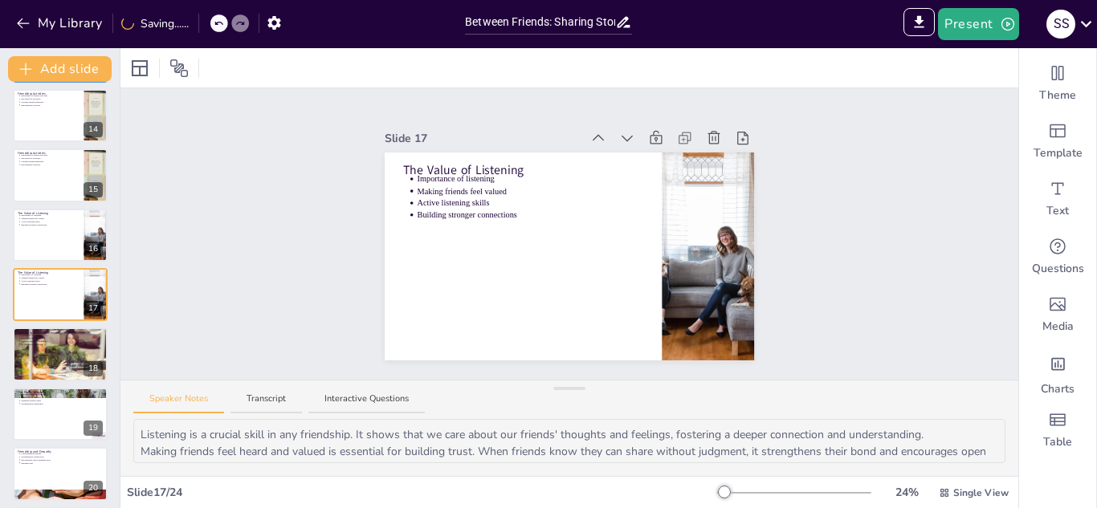
click at [640, 137] on div at bounding box center [667, 138] width 173 height 22
click at [650, 136] on icon at bounding box center [656, 138] width 12 height 14
click at [58, 350] on div at bounding box center [60, 354] width 96 height 64
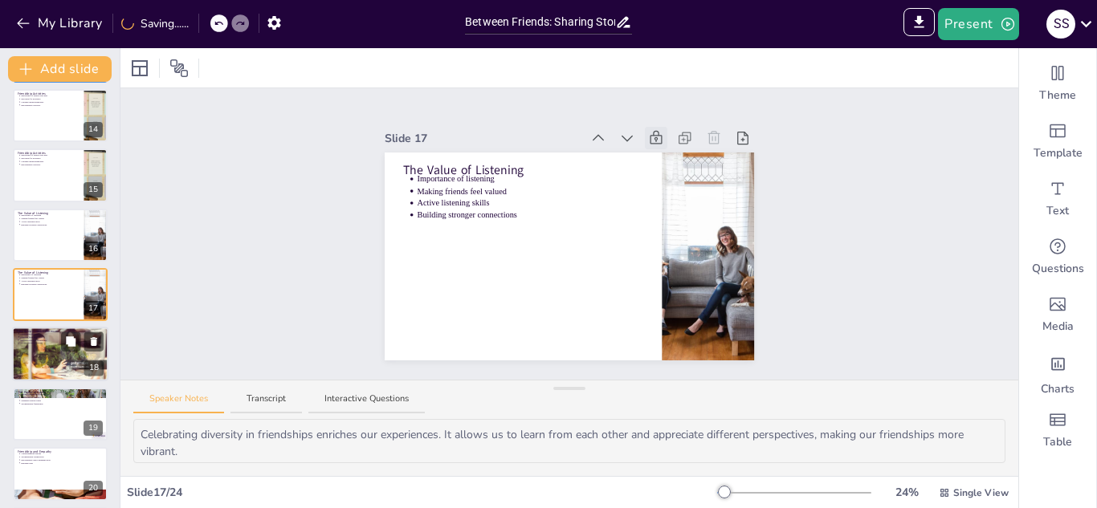
scroll to position [842, 0]
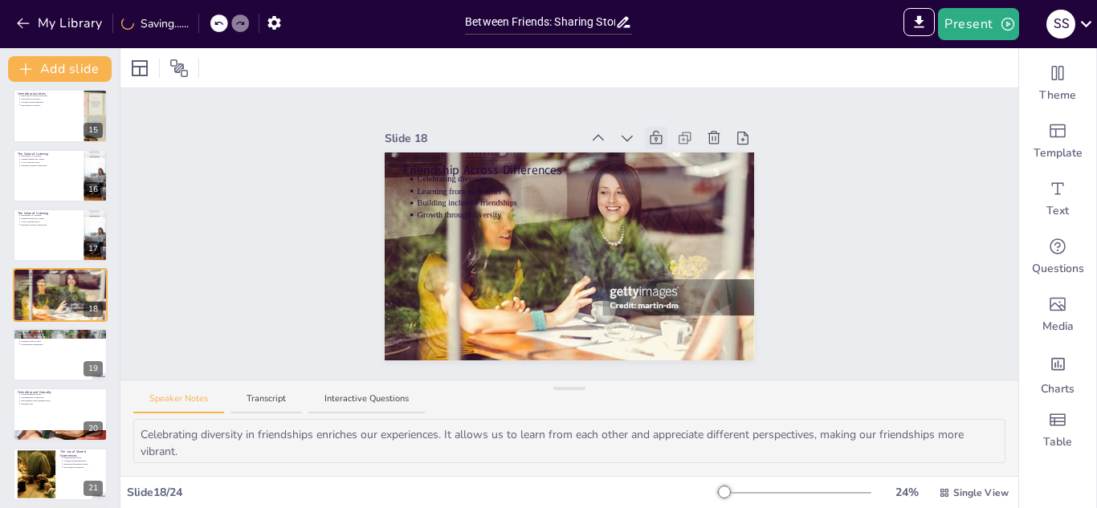
click at [659, 138] on icon at bounding box center [656, 138] width 16 height 16
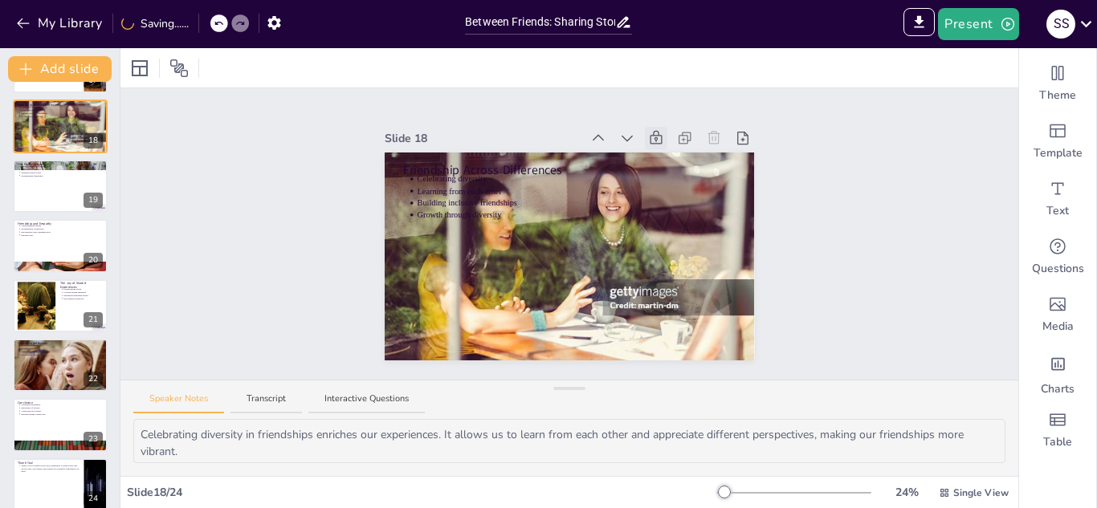
scroll to position [1026, 0]
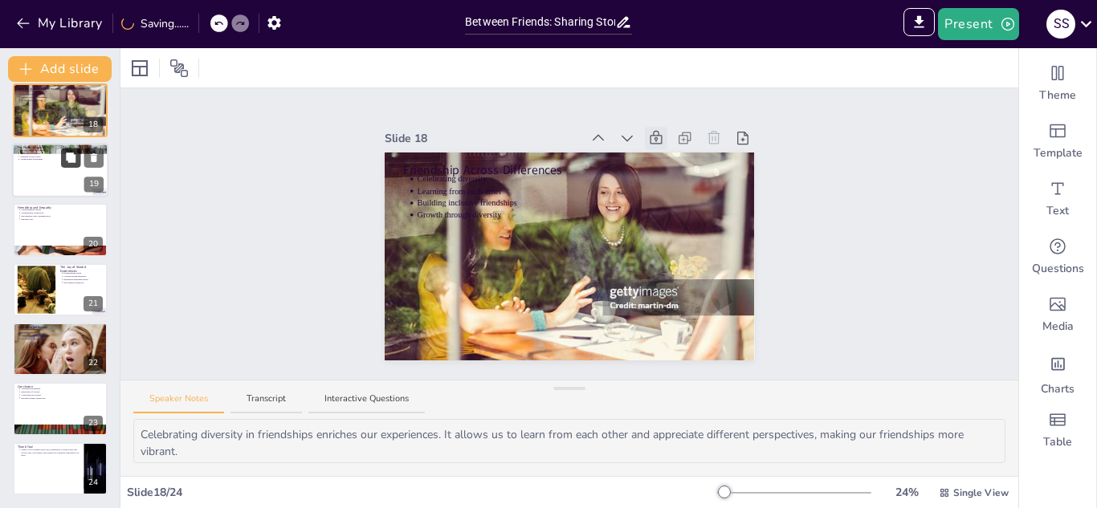
click at [80, 155] on button at bounding box center [70, 157] width 19 height 19
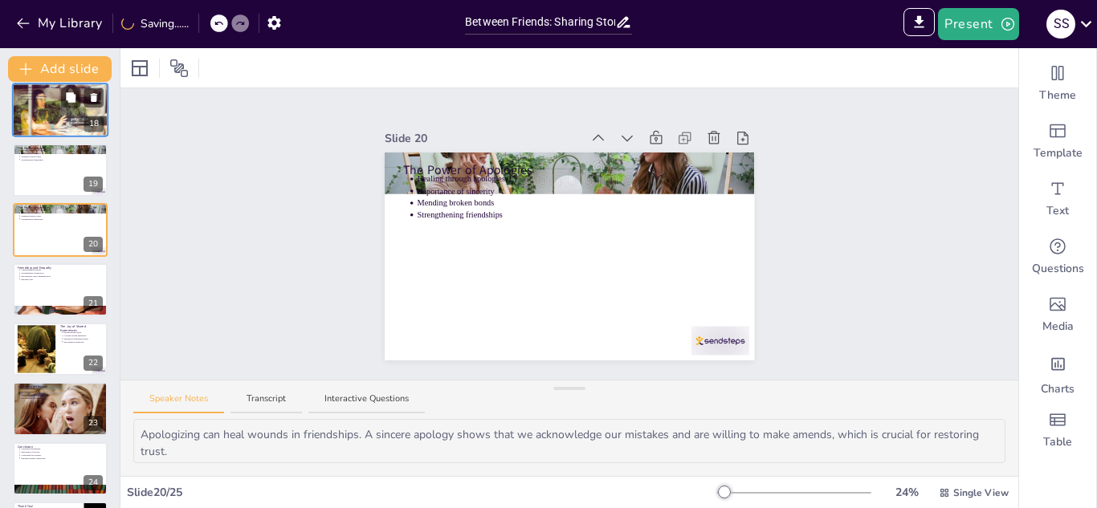
scroll to position [961, 0]
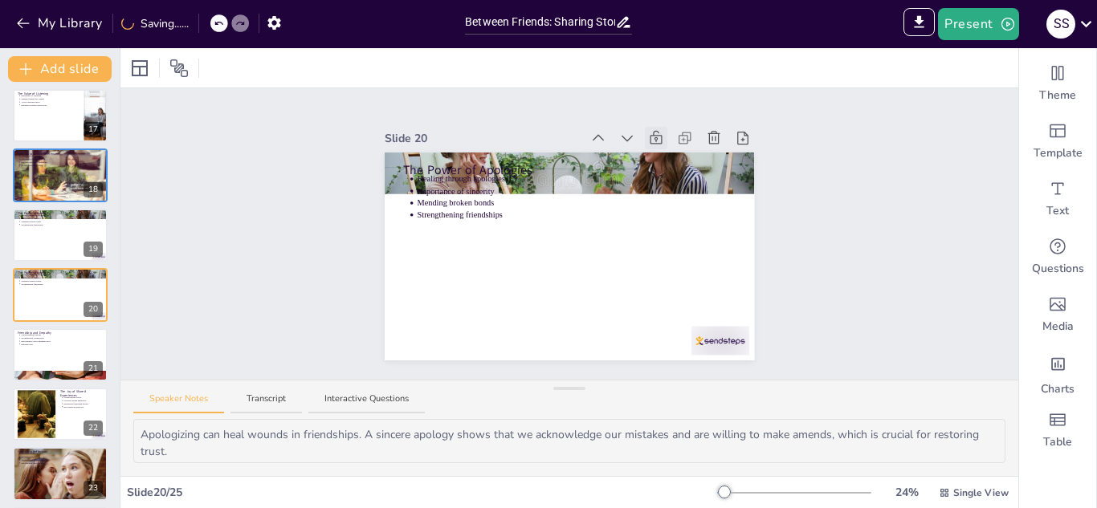
click at [661, 140] on icon at bounding box center [656, 138] width 16 height 16
click at [43, 345] on p "Building trust" at bounding box center [62, 343] width 84 height 3
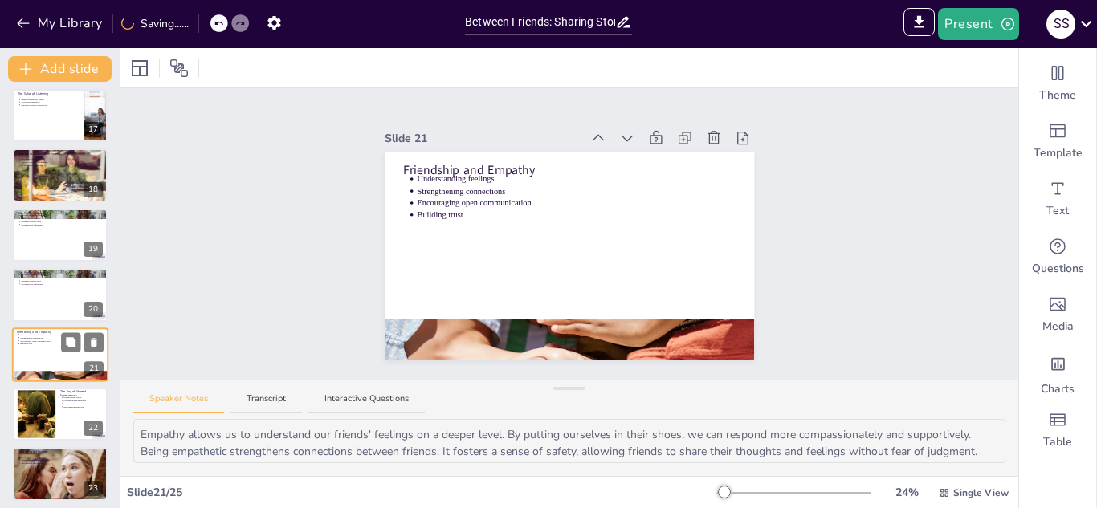
scroll to position [1021, 0]
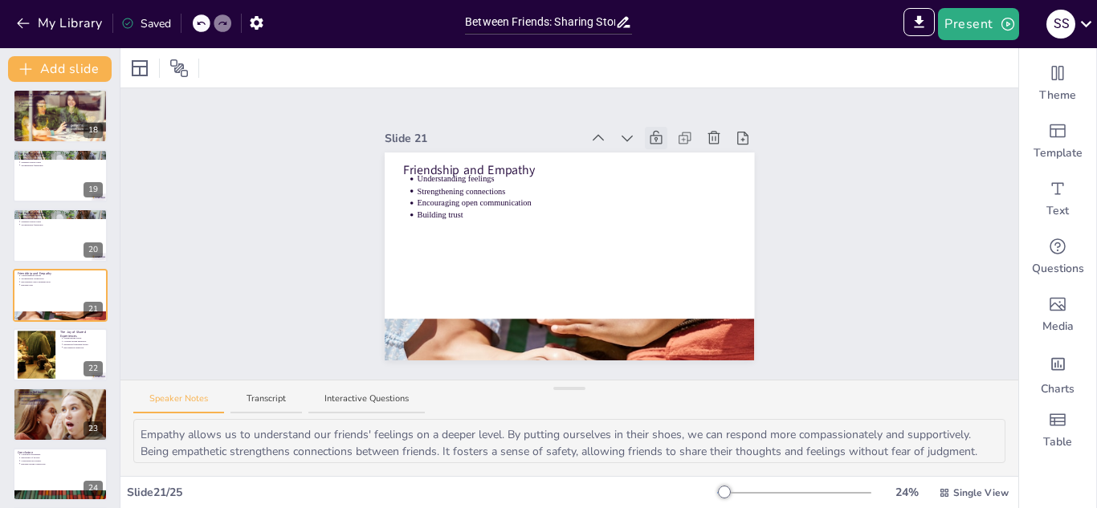
click at [650, 138] on icon at bounding box center [656, 138] width 12 height 14
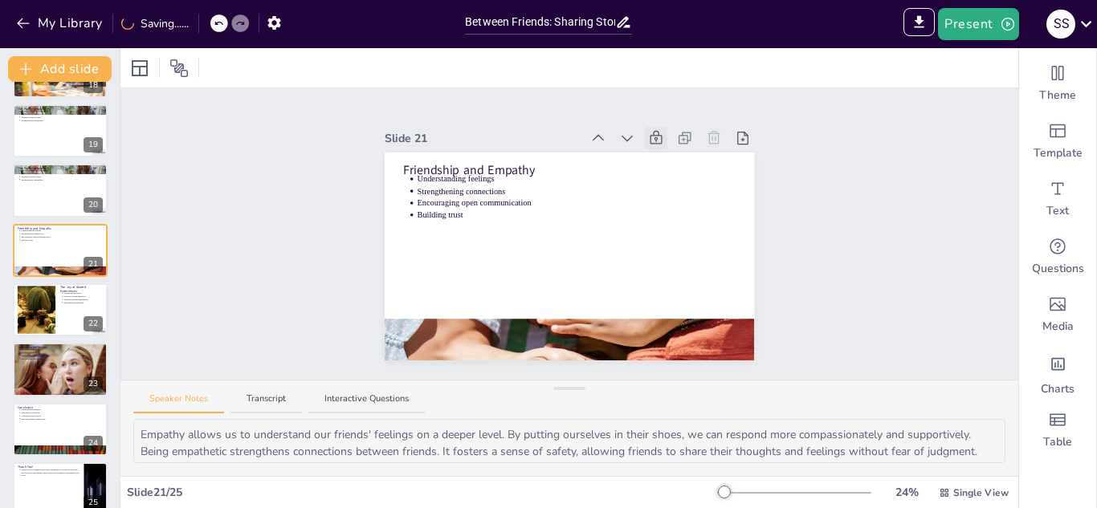
scroll to position [1086, 0]
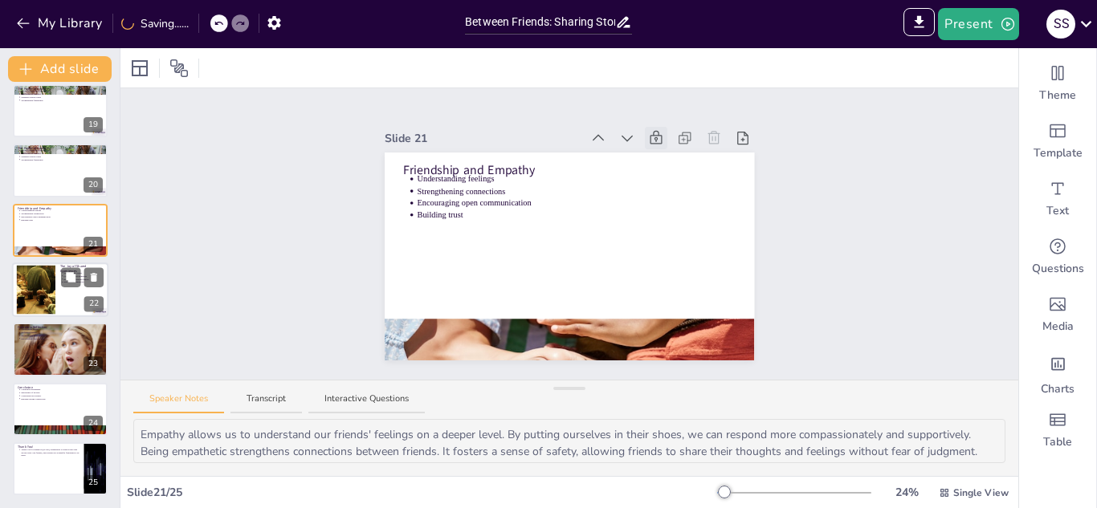
click at [60, 290] on div at bounding box center [60, 290] width 96 height 55
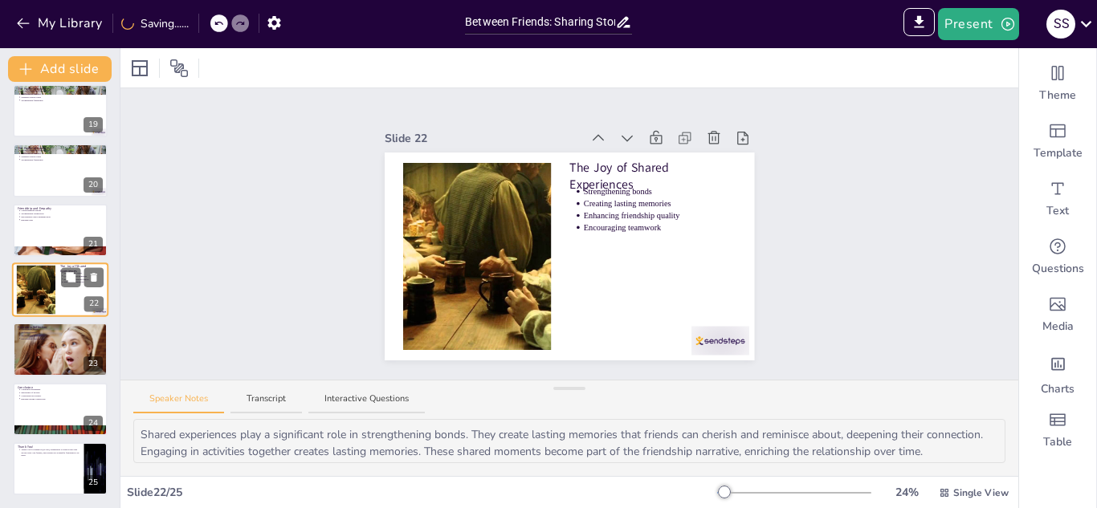
scroll to position [1081, 0]
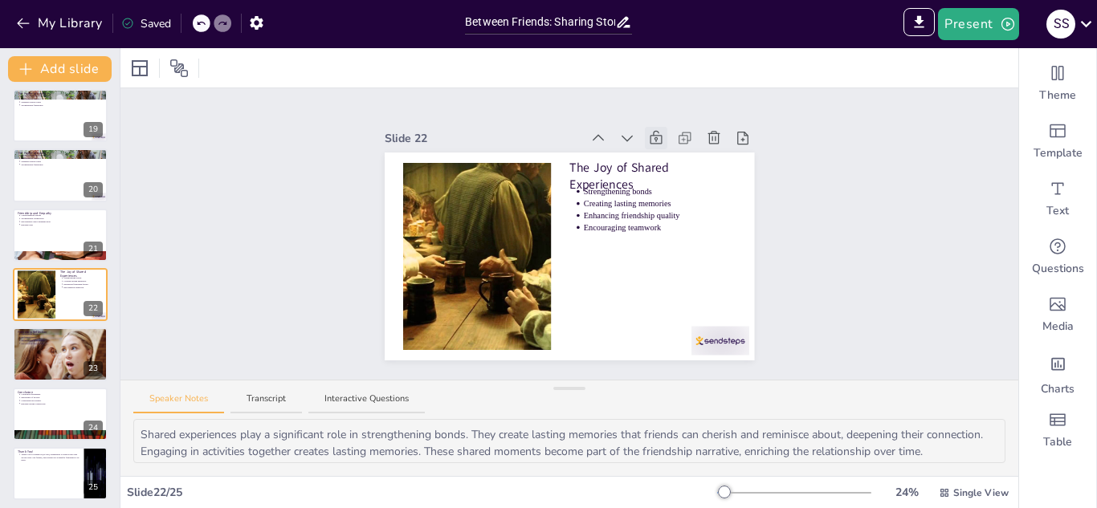
click at [650, 135] on icon at bounding box center [656, 138] width 12 height 14
click at [67, 363] on div at bounding box center [60, 354] width 96 height 56
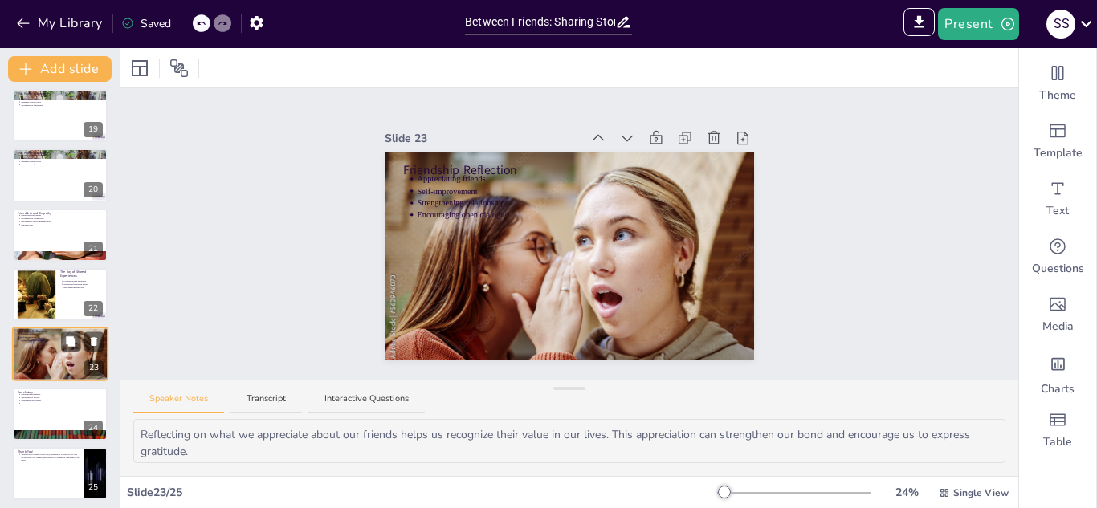
scroll to position [1086, 0]
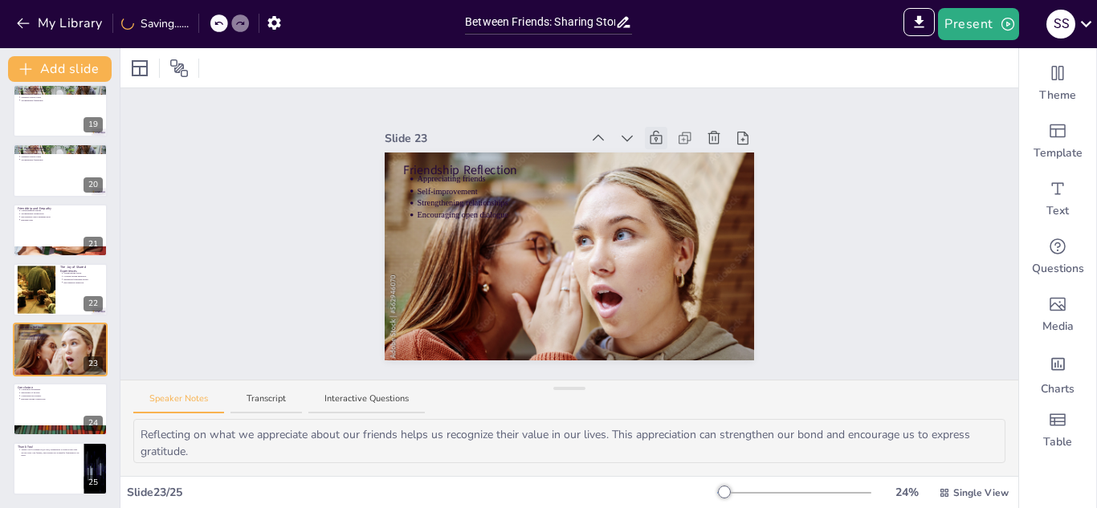
click at [654, 135] on icon at bounding box center [656, 138] width 16 height 16
click at [40, 403] on div at bounding box center [60, 409] width 96 height 55
type textarea "Cherishing friendships is essential for maintaining strong bonds. It reminds us…"
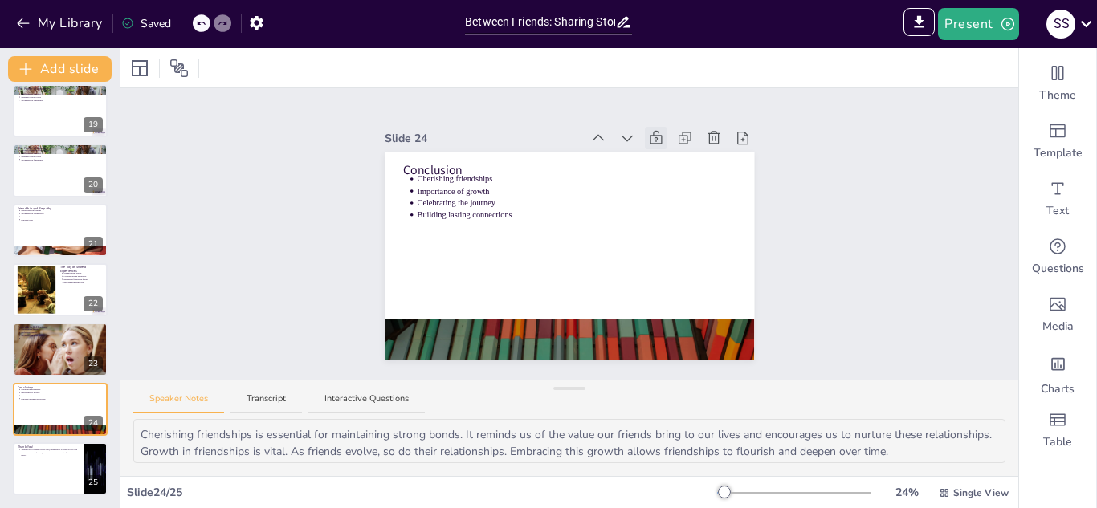
click at [652, 133] on icon at bounding box center [656, 138] width 16 height 16
click at [57, 488] on div at bounding box center [60, 469] width 96 height 55
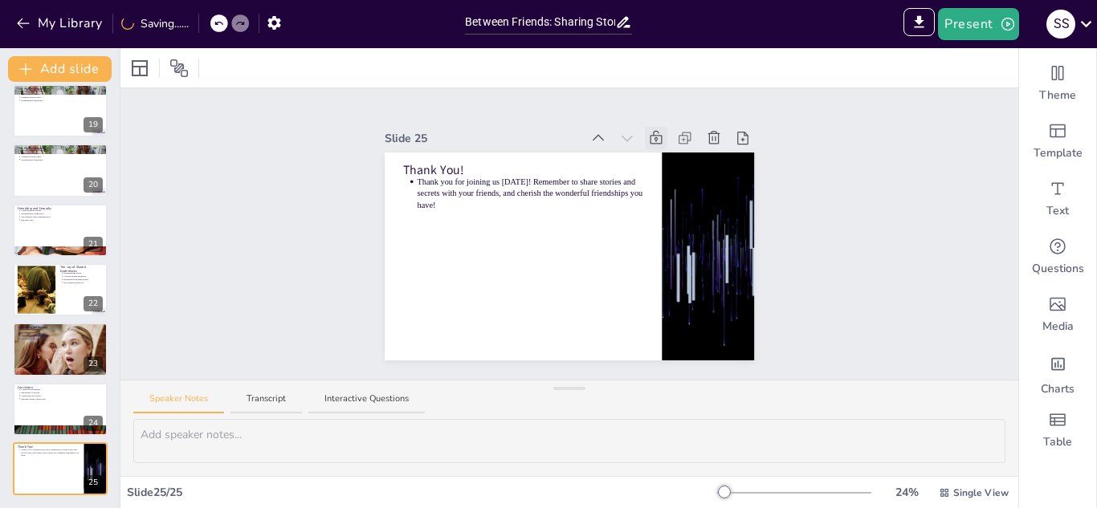
click at [655, 139] on icon at bounding box center [656, 138] width 16 height 16
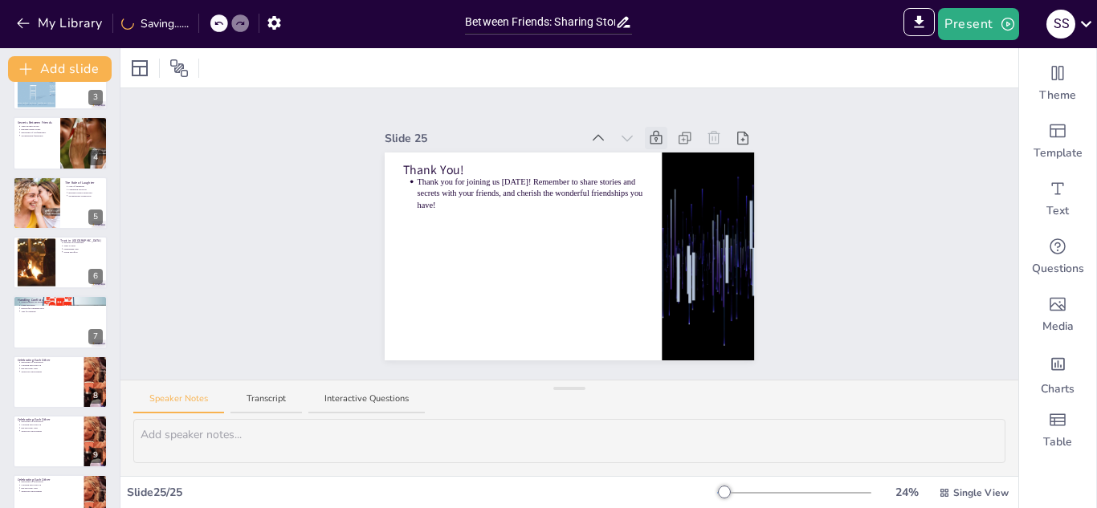
scroll to position [154, 0]
